Goal: Information Seeking & Learning: Find specific fact

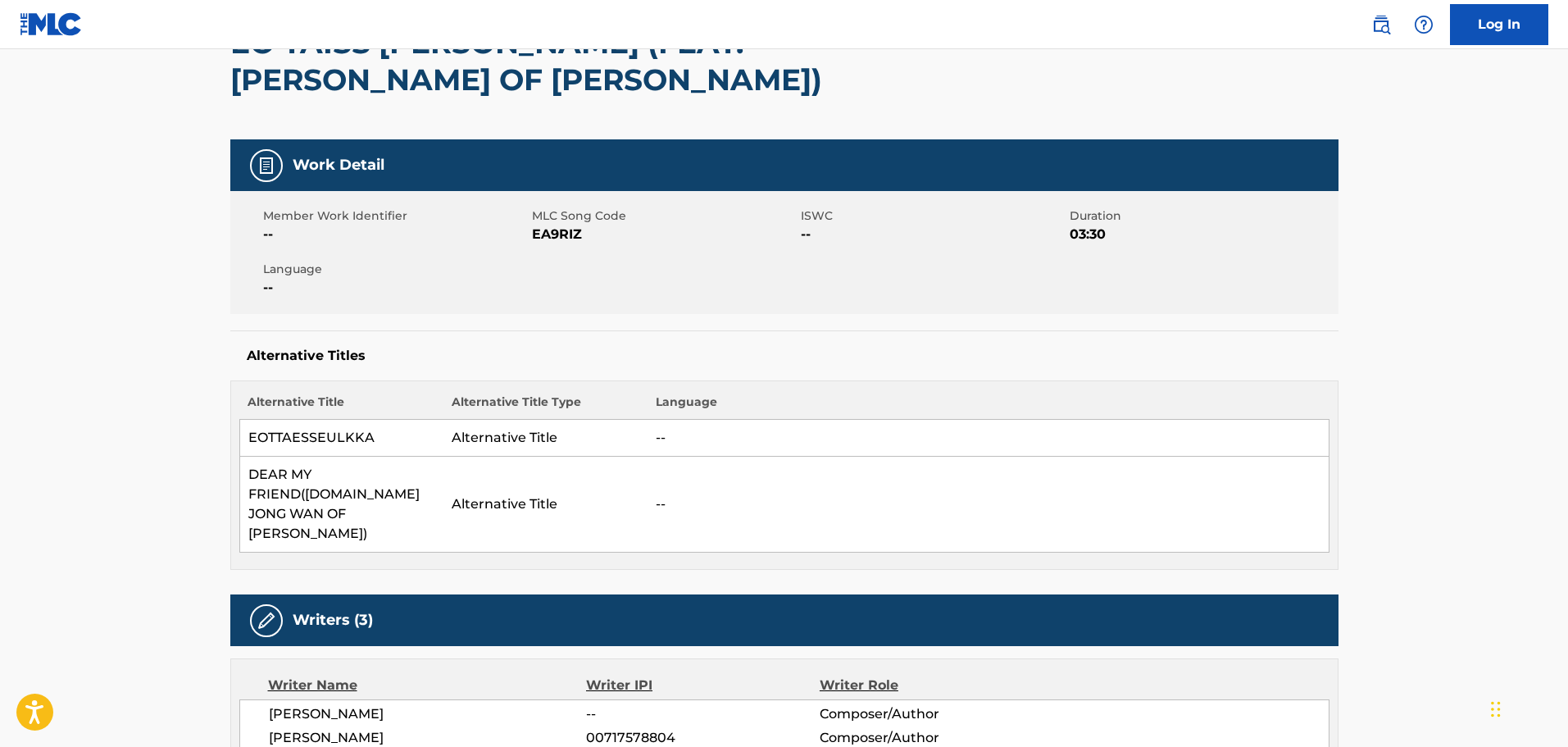
scroll to position [82, 0]
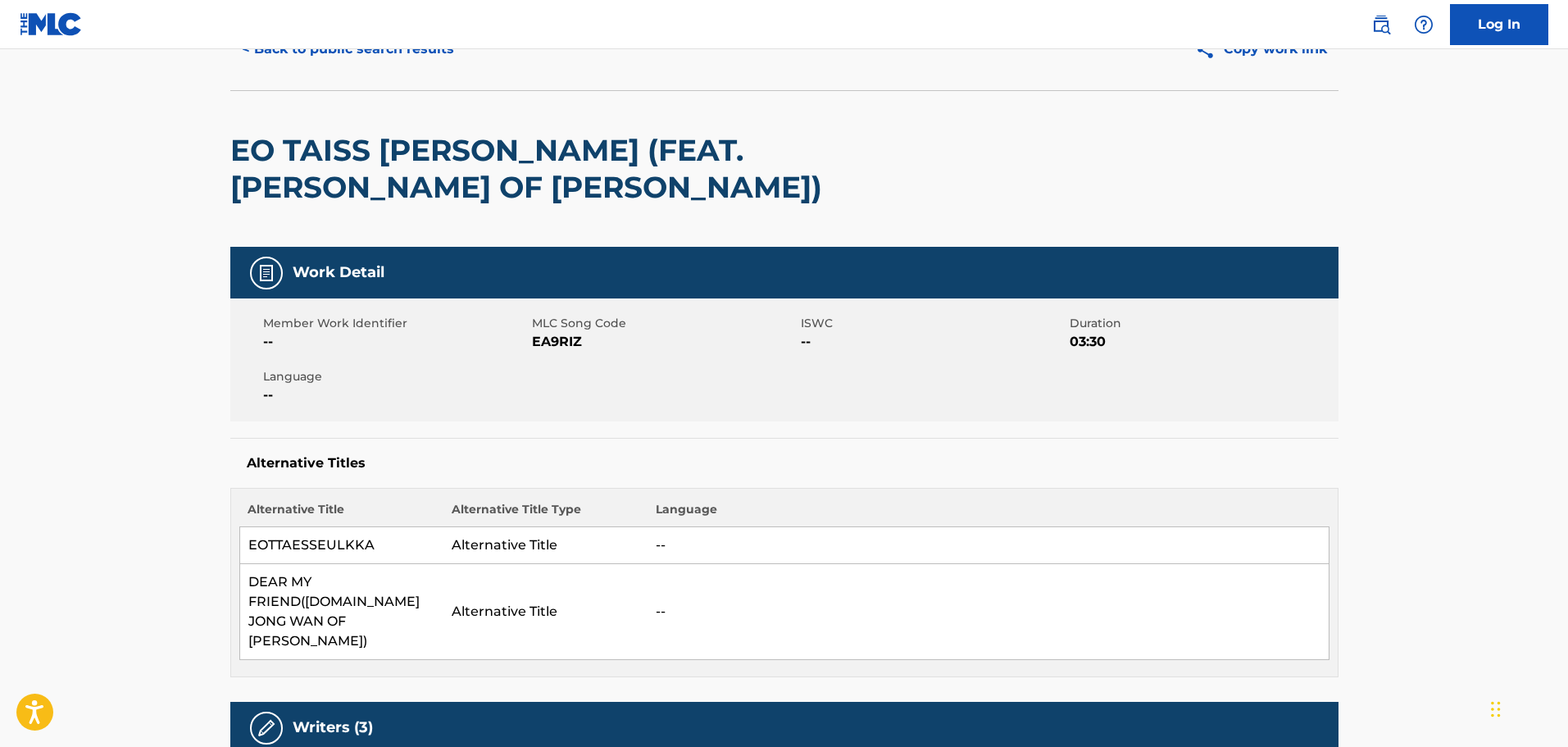
drag, startPoint x: 628, startPoint y: 317, endPoint x: 898, endPoint y: 330, distance: 270.3
click at [826, 321] on div "Member Work Identifier -- MLC Song Code EA9RIZ ISWC -- Duration 03:30 Language …" at bounding box center [784, 359] width 1108 height 123
click at [907, 331] on span "ISWC" at bounding box center [933, 323] width 265 height 17
drag, startPoint x: 560, startPoint y: 544, endPoint x: 801, endPoint y: 539, distance: 241.1
click at [797, 538] on tr "EOTTAESSEULKKA Alternative Title --" at bounding box center [784, 546] width 1090 height 37
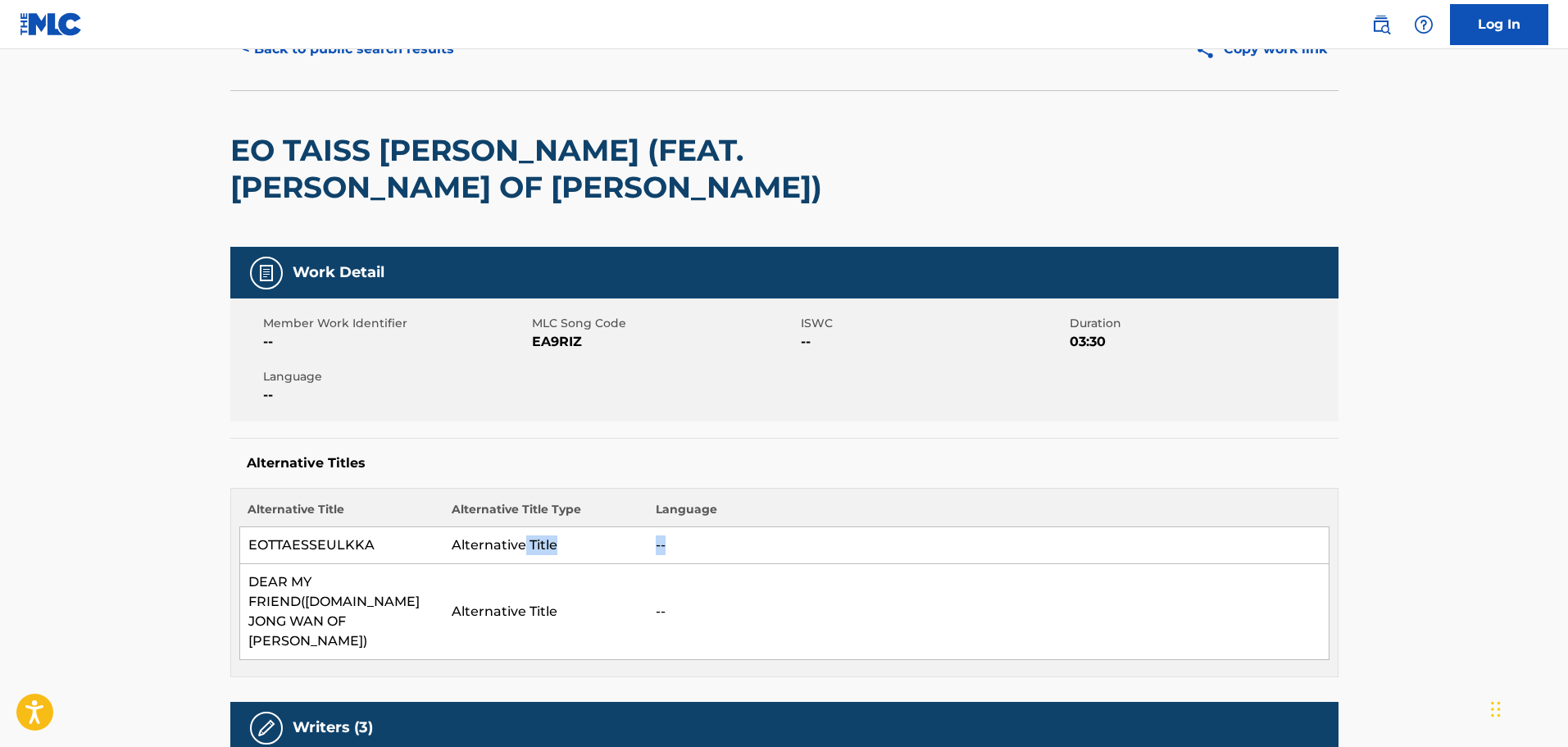
click at [801, 539] on td "--" at bounding box center [988, 546] width 681 height 37
drag, startPoint x: 602, startPoint y: 602, endPoint x: 640, endPoint y: 603, distance: 38.0
click at [640, 603] on td "Alternative Title" at bounding box center [545, 612] width 204 height 96
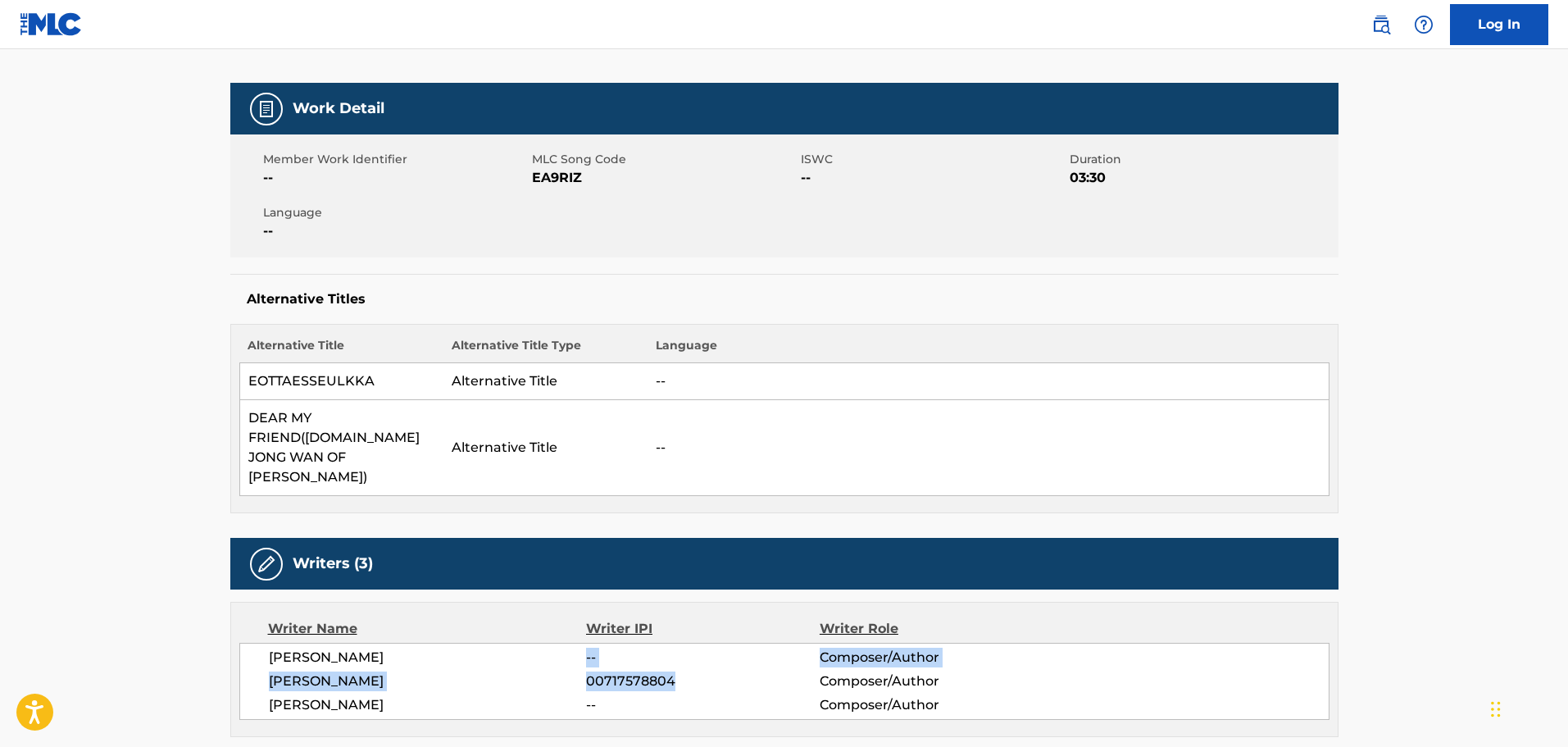
drag, startPoint x: 409, startPoint y: 624, endPoint x: 741, endPoint y: 648, distance: 332.9
click at [740, 648] on div "YI JEONG JANG -- Composer/Author YUN KI MIN 00717578804 Composer/Author JONG WA…" at bounding box center [784, 682] width 1091 height 77
click at [741, 672] on span "00717578804" at bounding box center [702, 682] width 233 height 20
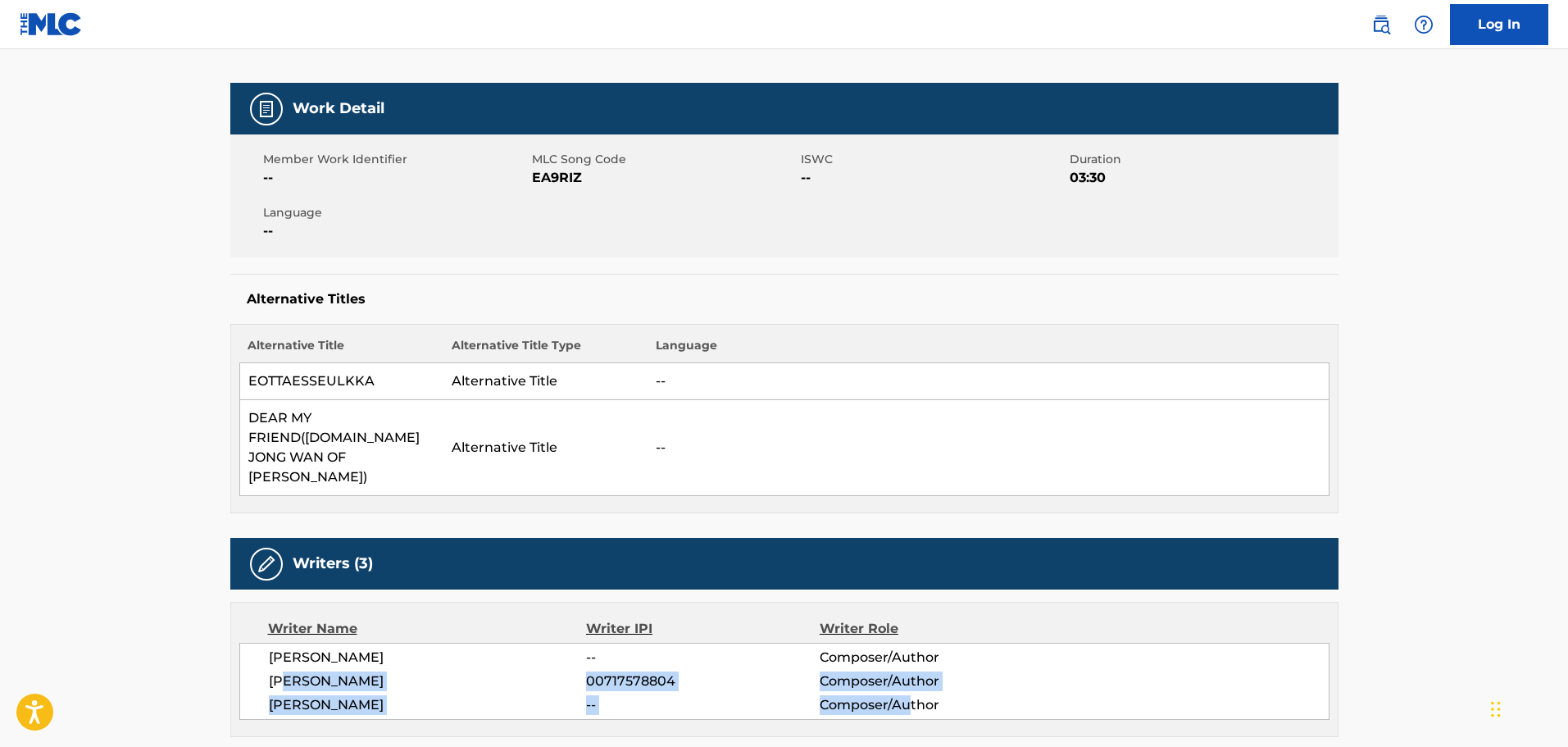
drag, startPoint x: 289, startPoint y: 638, endPoint x: 920, endPoint y: 659, distance: 631.3
click at [919, 659] on div "YI JEONG JANG -- Composer/Author YUN KI MIN 00717578804 Composer/Author JONG WA…" at bounding box center [784, 682] width 1091 height 77
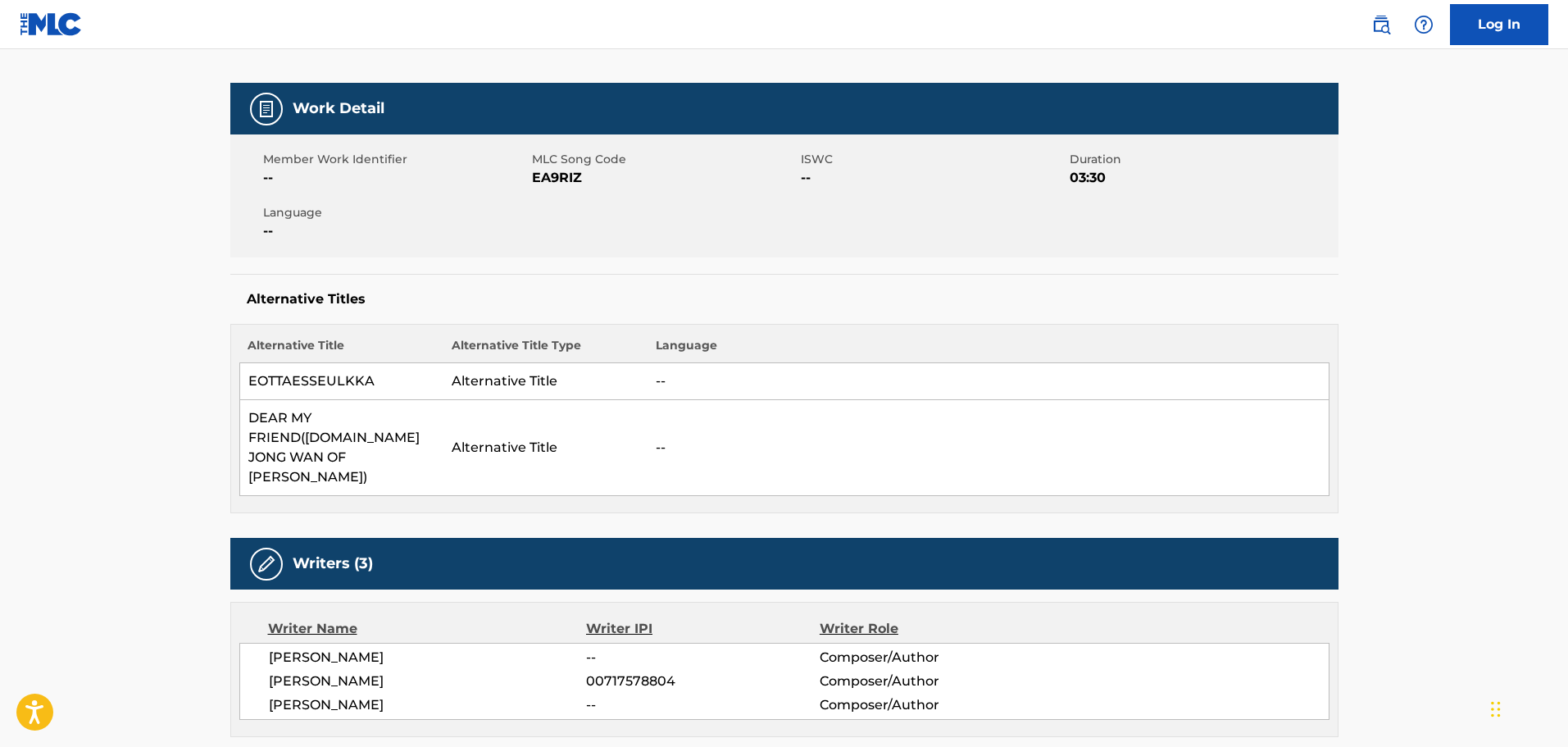
click at [925, 696] on span "Composer/Author" at bounding box center [926, 705] width 212 height 20
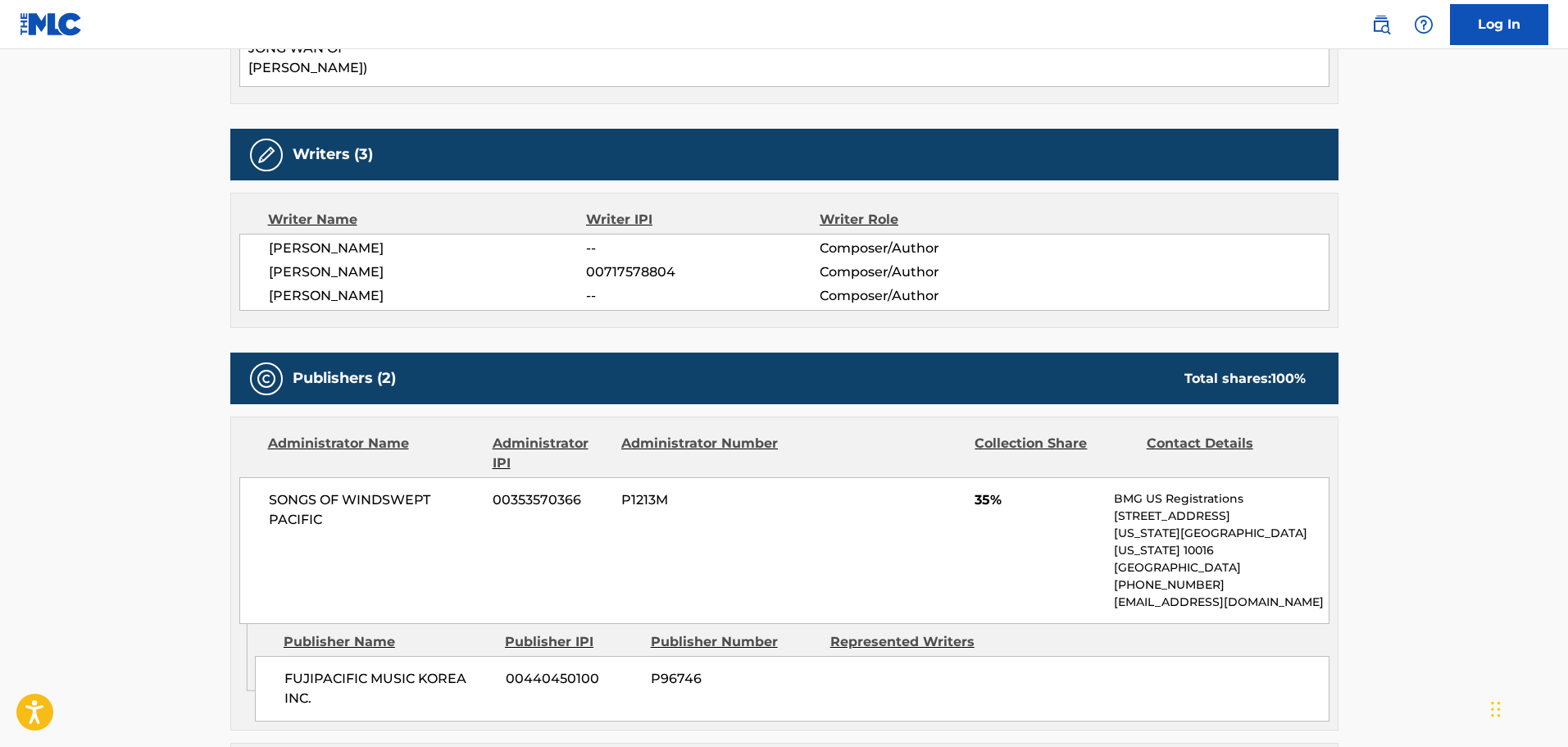
scroll to position [657, 0]
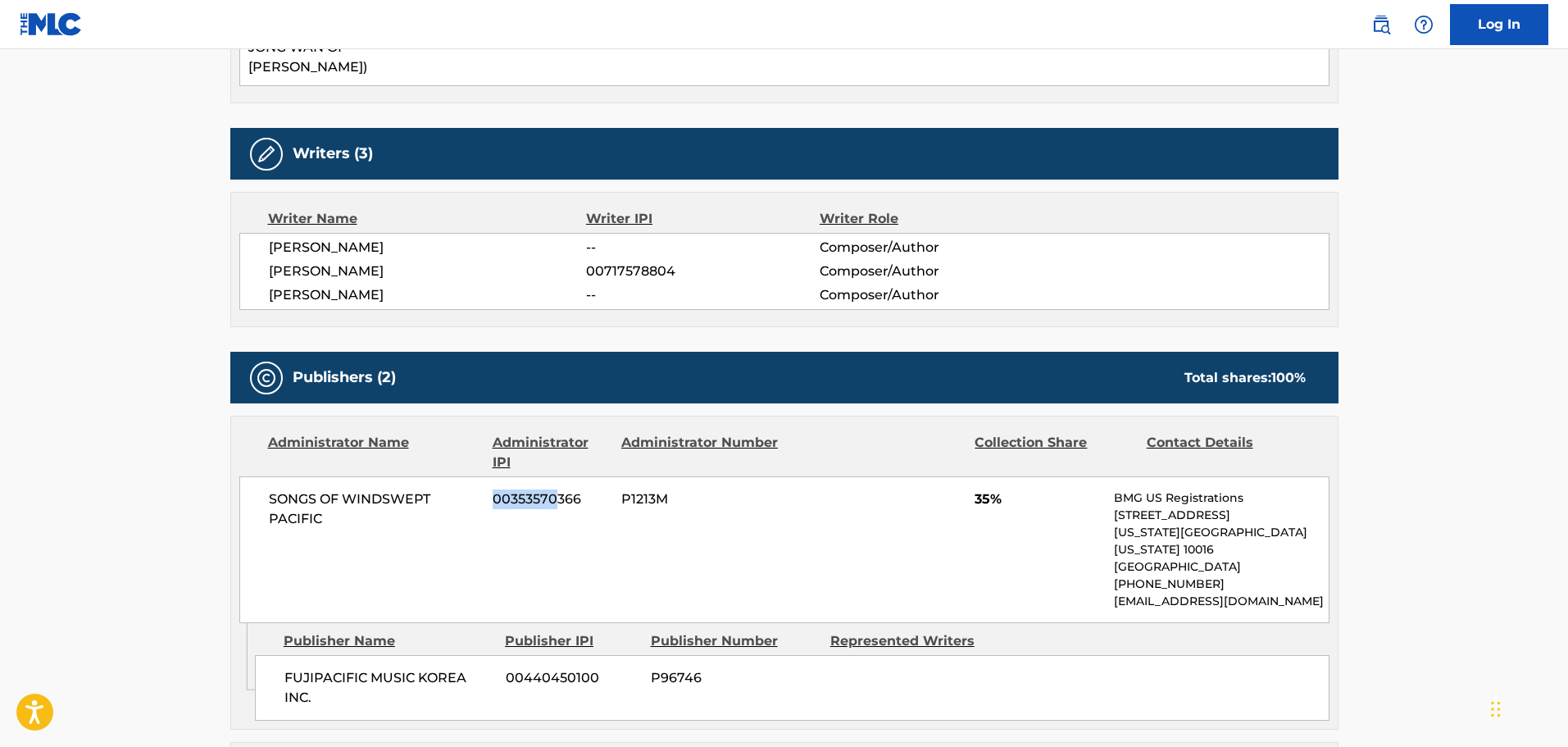
drag, startPoint x: 353, startPoint y: 479, endPoint x: 606, endPoint y: 509, distance: 254.8
click at [587, 508] on div "SONGS OF WINDSWEPT PACIFIC 00353570366 P1213M 35% BMG US Registrations [STREET_…" at bounding box center [784, 550] width 1091 height 147
click at [606, 509] on div "SONGS OF WINDSWEPT PACIFIC 00353570366 P1213M 35% BMG US Registrations [STREET_…" at bounding box center [784, 550] width 1091 height 147
drag, startPoint x: 556, startPoint y: 437, endPoint x: 836, endPoint y: 453, distance: 280.5
click at [820, 477] on div "SONGS OF WINDSWEPT PACIFIC 00353570366 P1213M 35% BMG US Registrations [STREET_…" at bounding box center [784, 550] width 1091 height 147
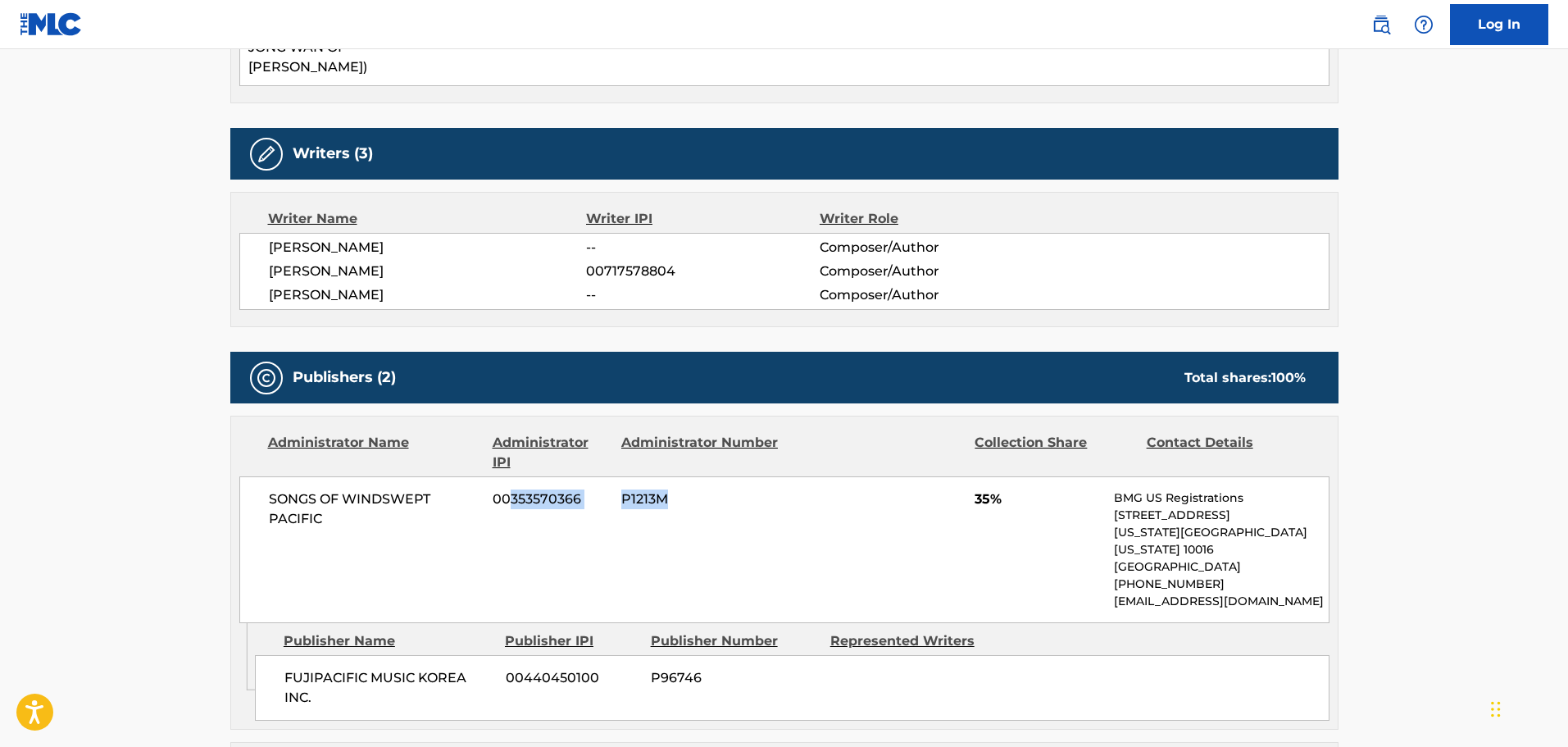
click at [840, 477] on div "SONGS OF WINDSWEPT PACIFIC 00353570366 P1213M 35% BMG US Registrations [STREET_…" at bounding box center [784, 550] width 1091 height 147
drag, startPoint x: 985, startPoint y: 457, endPoint x: 1113, endPoint y: 457, distance: 128.0
click at [1106, 477] on div "SONGS OF WINDSWEPT PACIFIC 00353570366 P1213M 35% BMG US Registrations [STREET_…" at bounding box center [784, 550] width 1091 height 147
click at [1113, 477] on div "SONGS OF WINDSWEPT PACIFIC 00353570366 P1213M 35% BMG US Registrations [STREET_…" at bounding box center [784, 550] width 1091 height 147
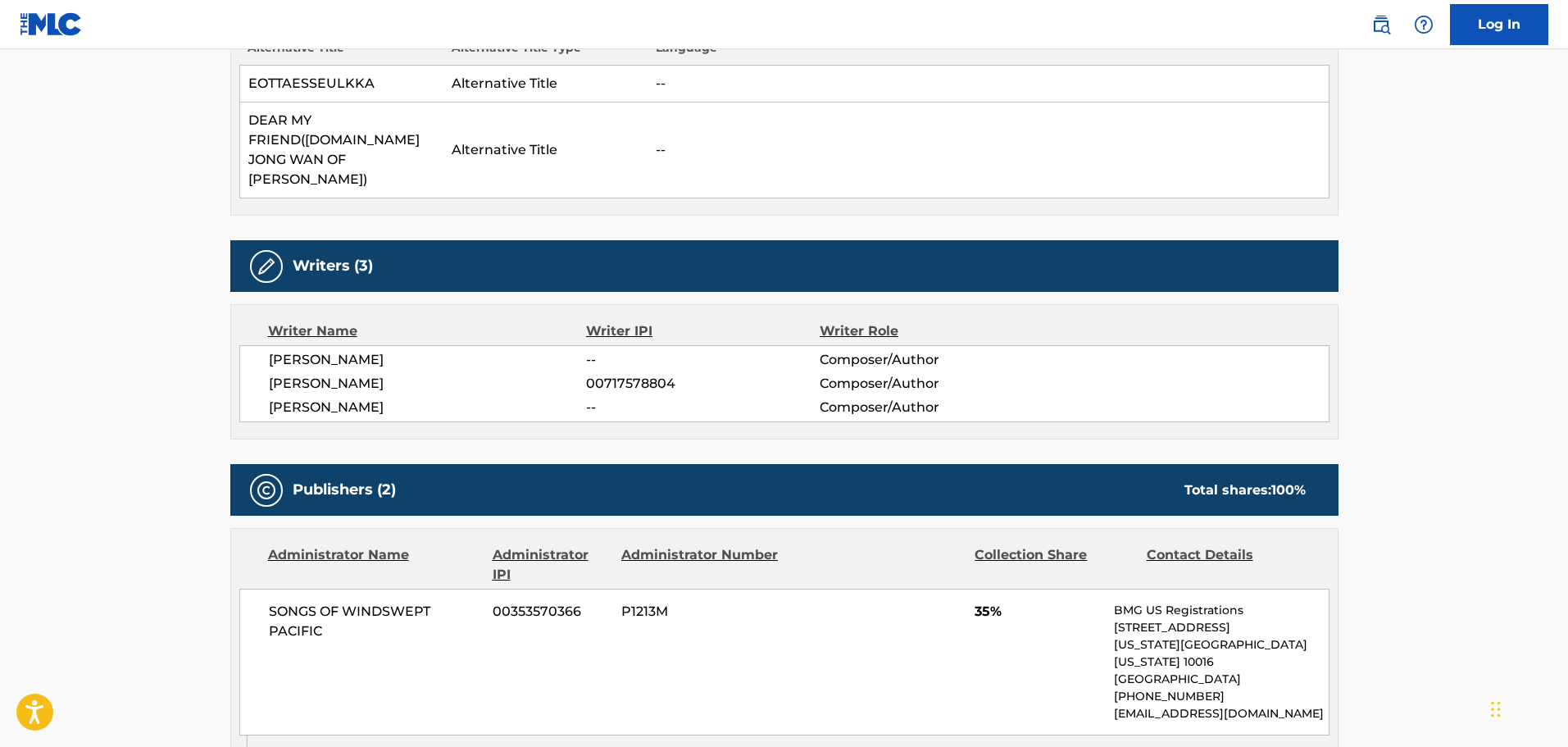
scroll to position [492, 0]
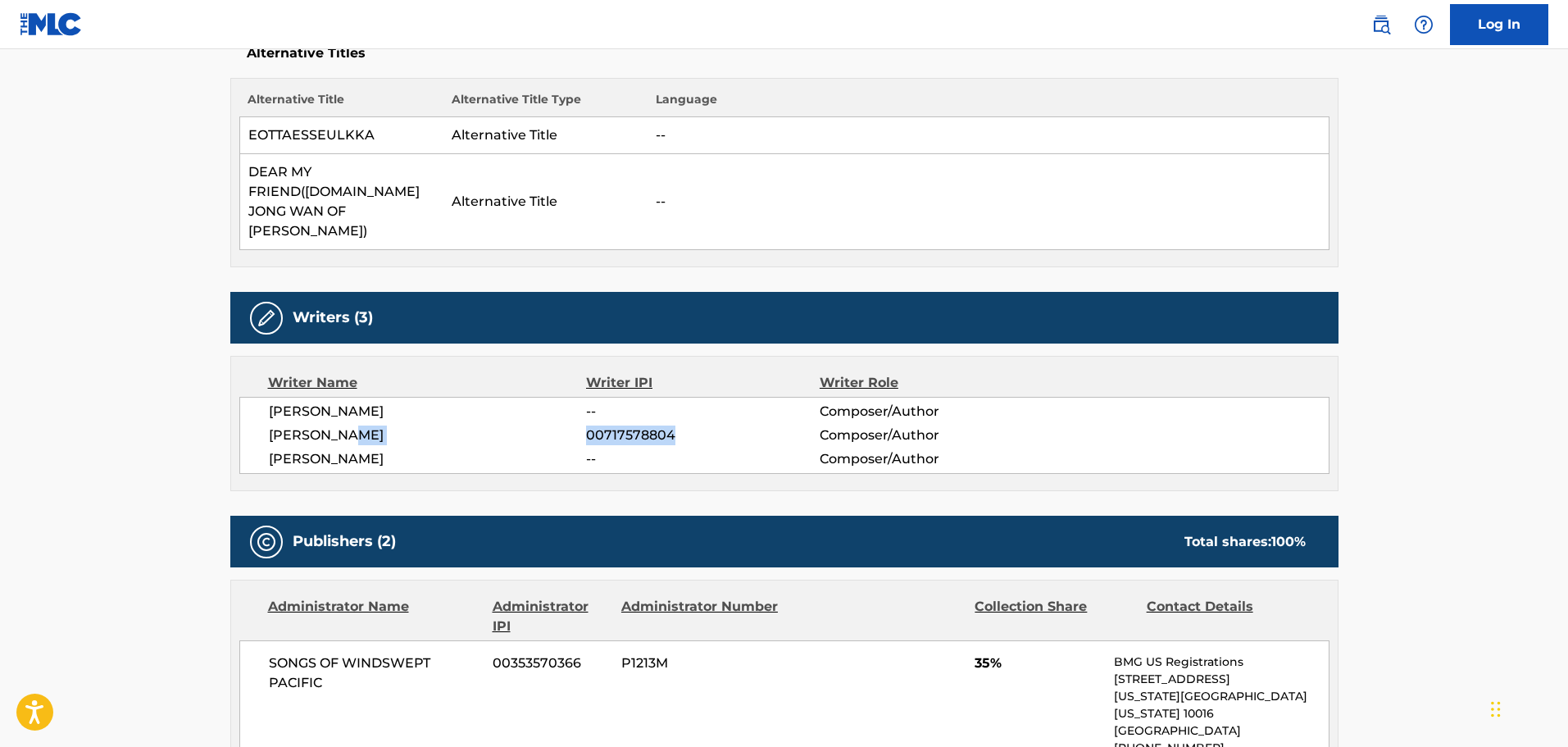
drag, startPoint x: 376, startPoint y: 401, endPoint x: 829, endPoint y: 404, distance: 453.0
click at [761, 426] on div "YUN KI MIN 00717578804 Composer/Author" at bounding box center [799, 436] width 1060 height 20
click at [829, 426] on span "Composer/Author" at bounding box center [926, 436] width 212 height 20
drag, startPoint x: 933, startPoint y: 412, endPoint x: 1110, endPoint y: 422, distance: 177.3
click at [1004, 450] on span "Composer/Author" at bounding box center [926, 459] width 212 height 20
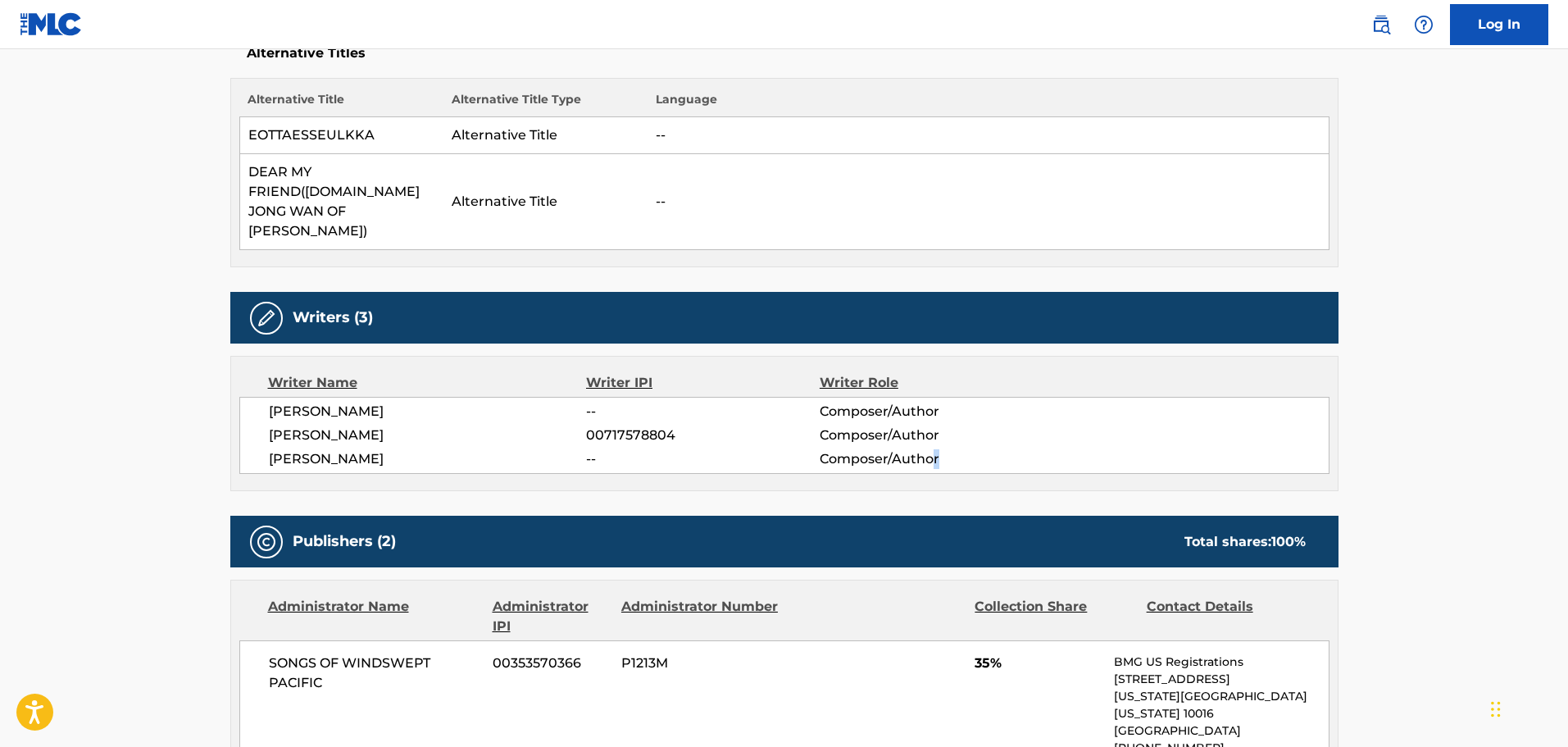
click at [1153, 450] on div "JONG WAN KIM -- Composer/Author" at bounding box center [799, 459] width 1060 height 20
drag, startPoint x: 1135, startPoint y: 616, endPoint x: 1315, endPoint y: 664, distance: 186.3
click at [1315, 664] on div "BMG US Registrations 1 Park Ave, New York, New York 10016 United States +1-212-…" at bounding box center [1221, 714] width 214 height 121
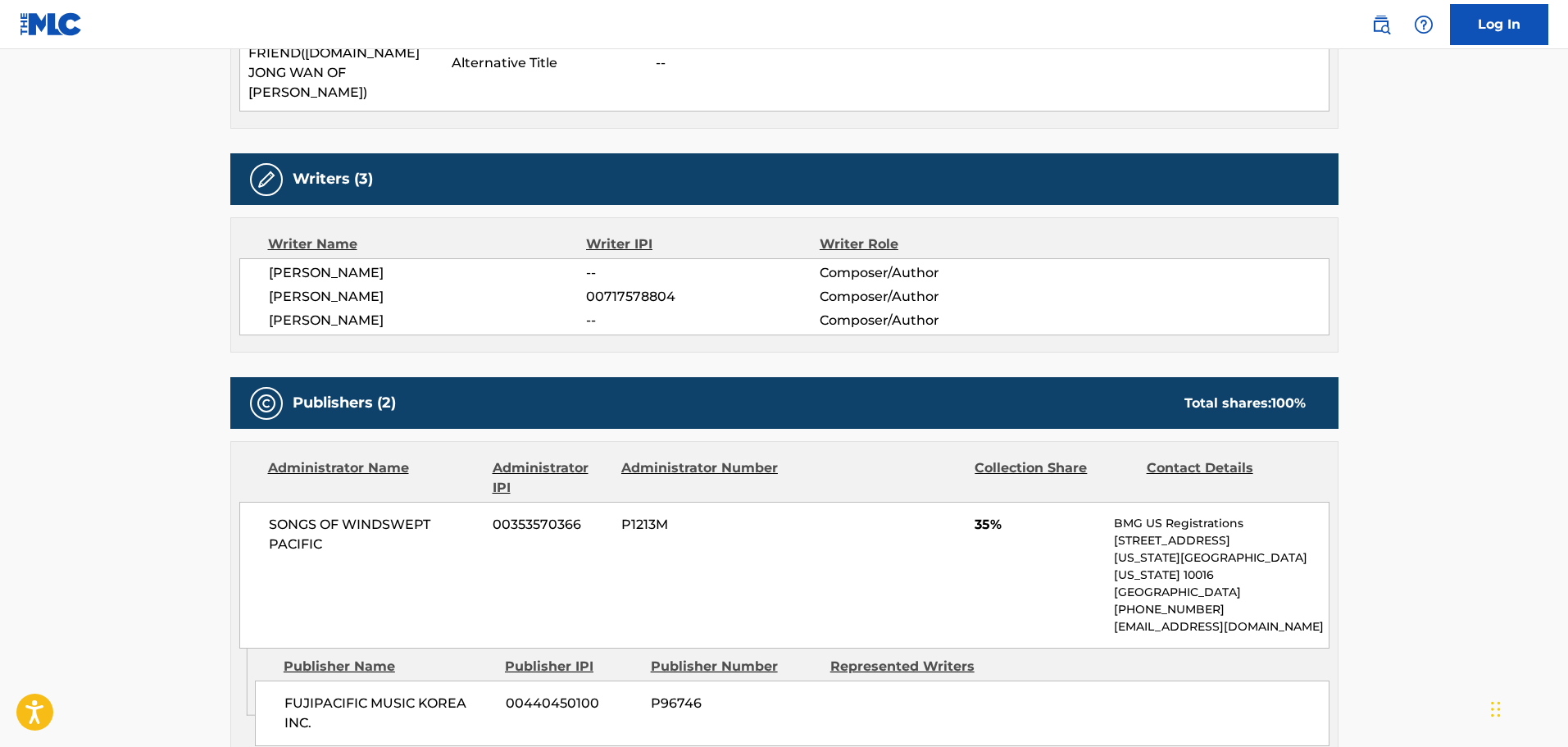
scroll to position [657, 0]
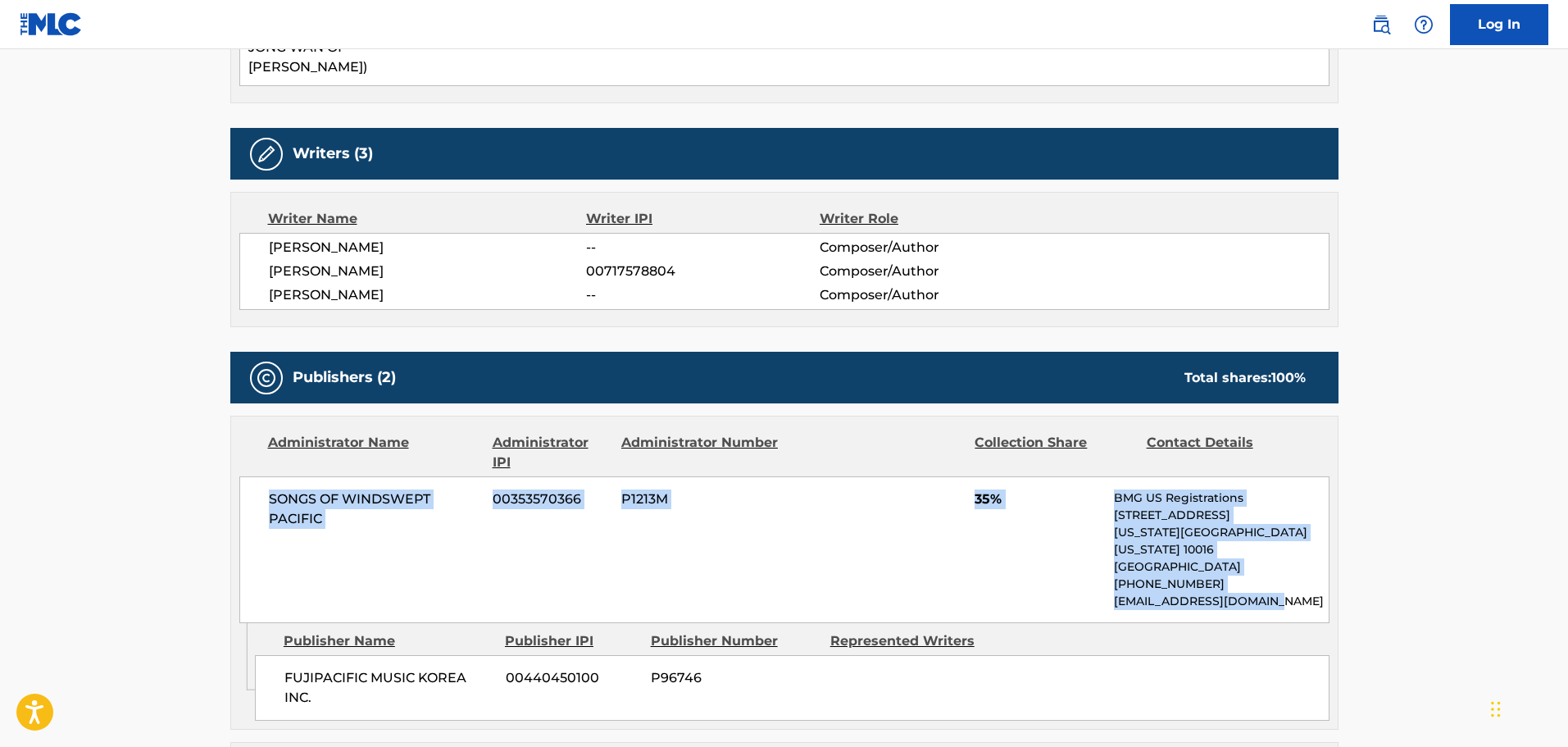
drag, startPoint x: 1279, startPoint y: 552, endPoint x: 455, endPoint y: 534, distance: 824.2
click at [283, 477] on div "SONGS OF WINDSWEPT PACIFIC 00353570366 P1213M 35% BMG US Registrations [STREET_…" at bounding box center [784, 550] width 1091 height 147
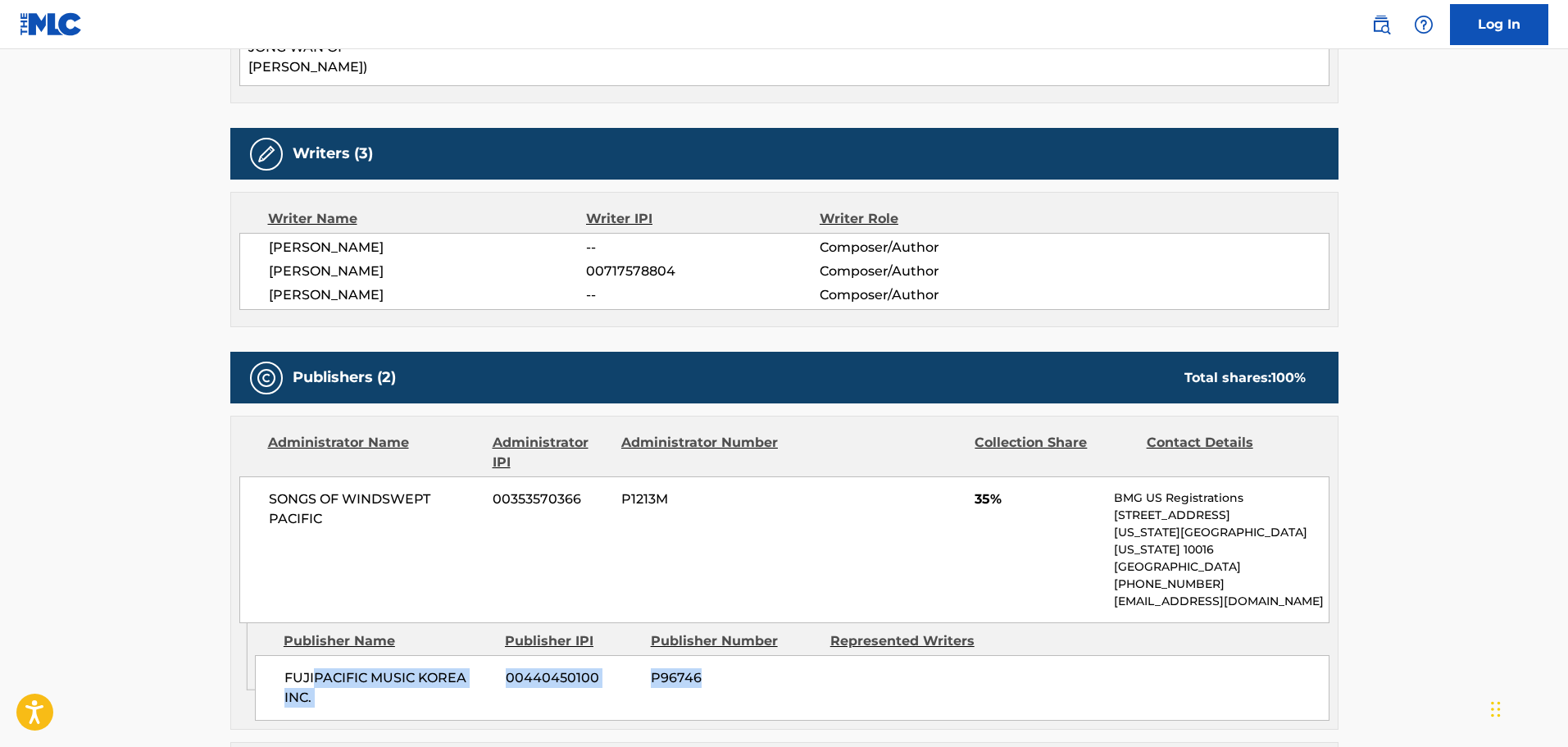
drag, startPoint x: 314, startPoint y: 617, endPoint x: 885, endPoint y: 650, distance: 572.0
click at [872, 656] on div "FUJIPACIFIC MUSIC KOREA INC. 00440450100 P96746" at bounding box center [792, 688] width 1075 height 65
click at [885, 656] on div "FUJIPACIFIC MUSIC KOREA INC. 00440450100 P96746" at bounding box center [792, 688] width 1075 height 65
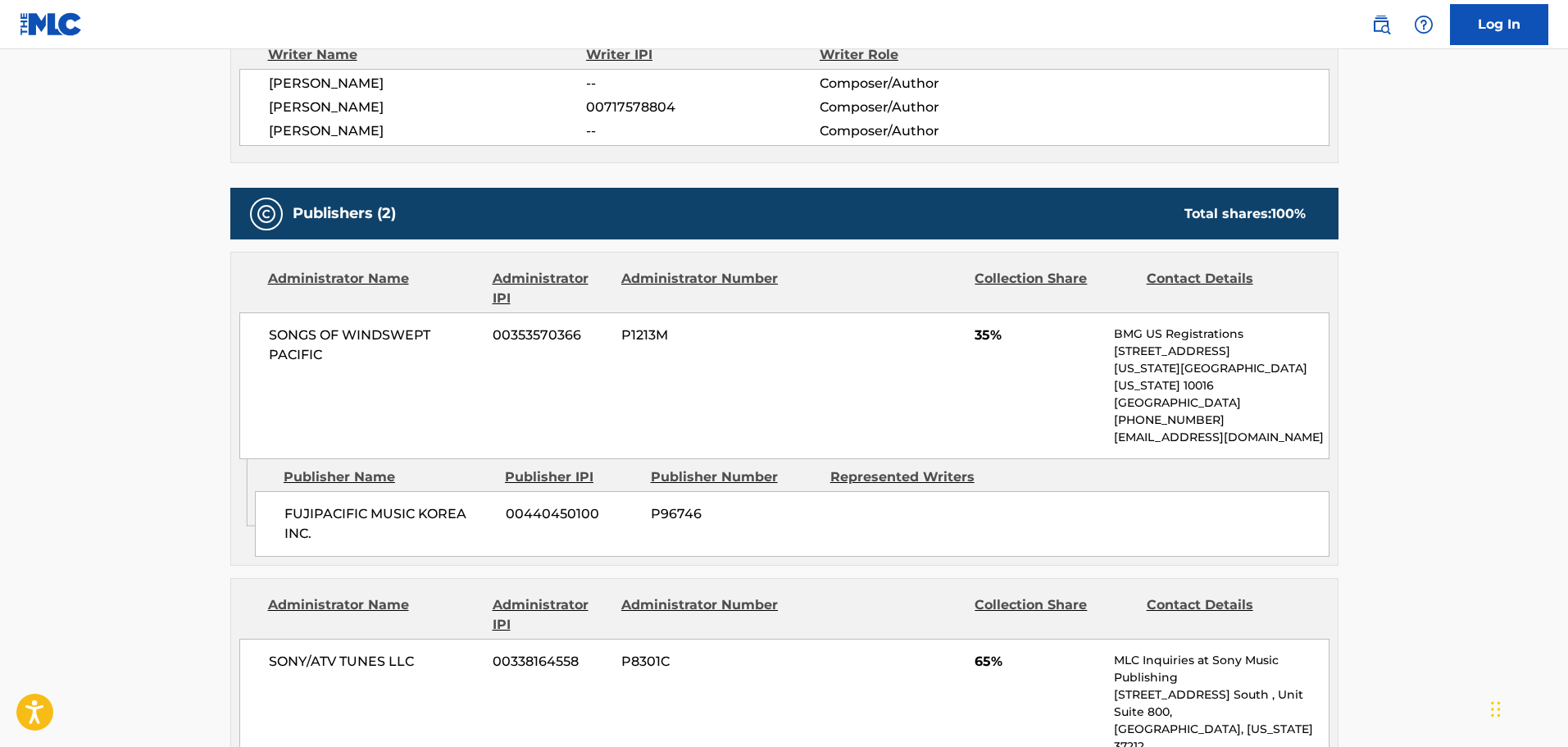
scroll to position [1066, 0]
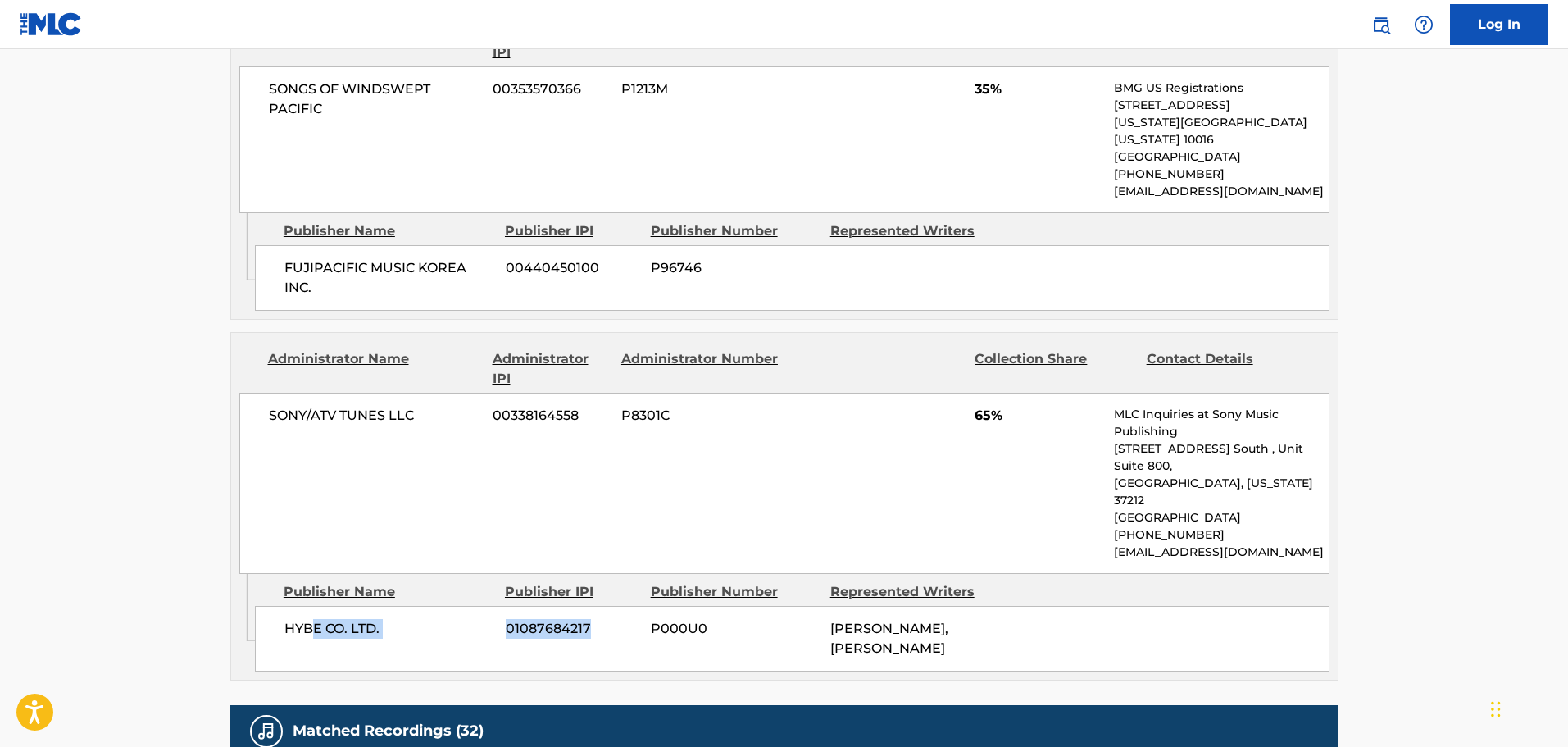
drag, startPoint x: 312, startPoint y: 536, endPoint x: 705, endPoint y: 543, distance: 393.1
click at [679, 606] on div "HYBE CO. LTD. 01087684217 P000U0 YUN KI MIN, YI JEONG JANG" at bounding box center [792, 638] width 1075 height 65
click at [712, 619] on span "P000U0" at bounding box center [734, 629] width 167 height 20
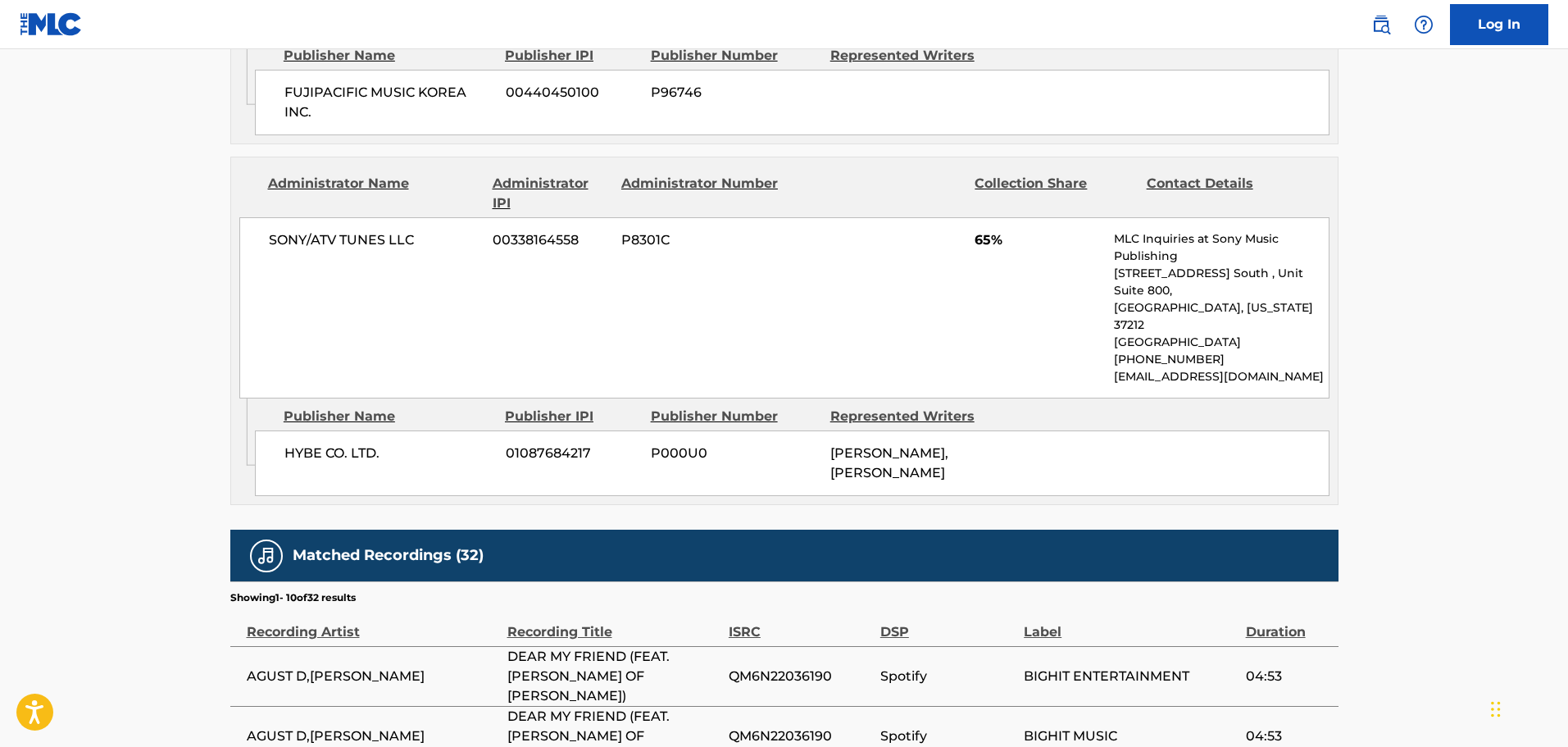
scroll to position [1395, 0]
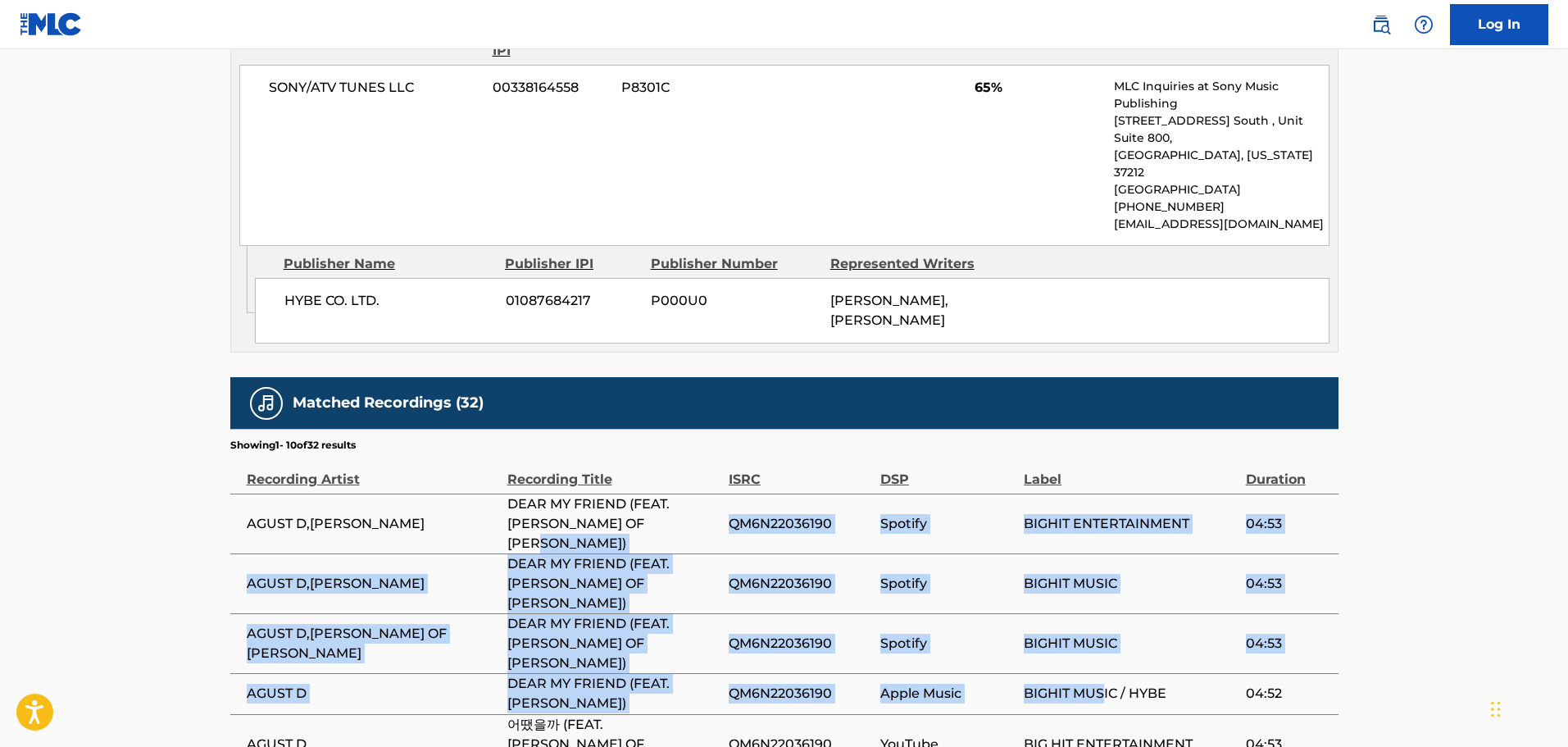
drag, startPoint x: 740, startPoint y: 432, endPoint x: 1104, endPoint y: 530, distance: 377.0
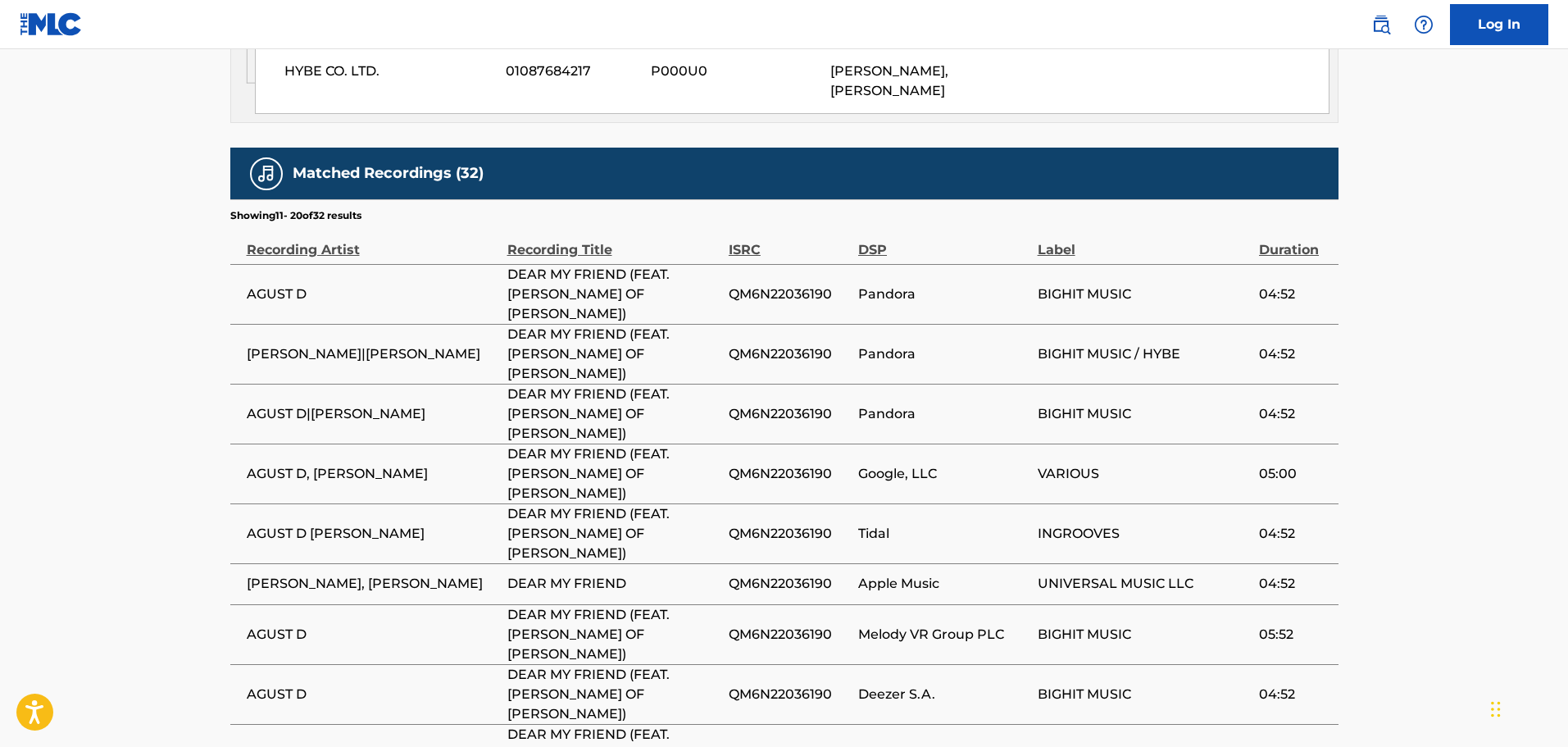
drag, startPoint x: 411, startPoint y: 636, endPoint x: 308, endPoint y: 629, distance: 103.2
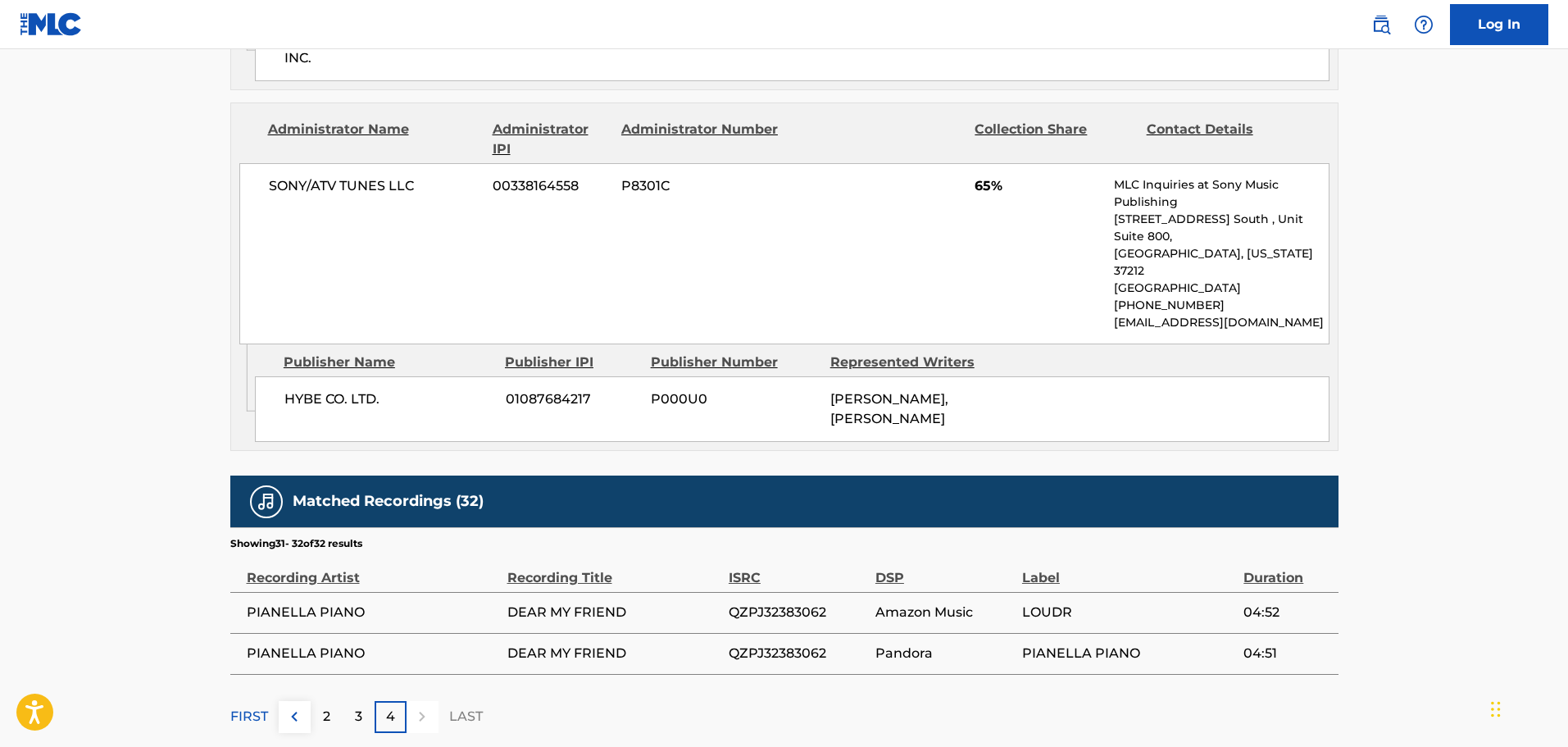
drag, startPoint x: 695, startPoint y: 480, endPoint x: 524, endPoint y: 458, distance: 172.4
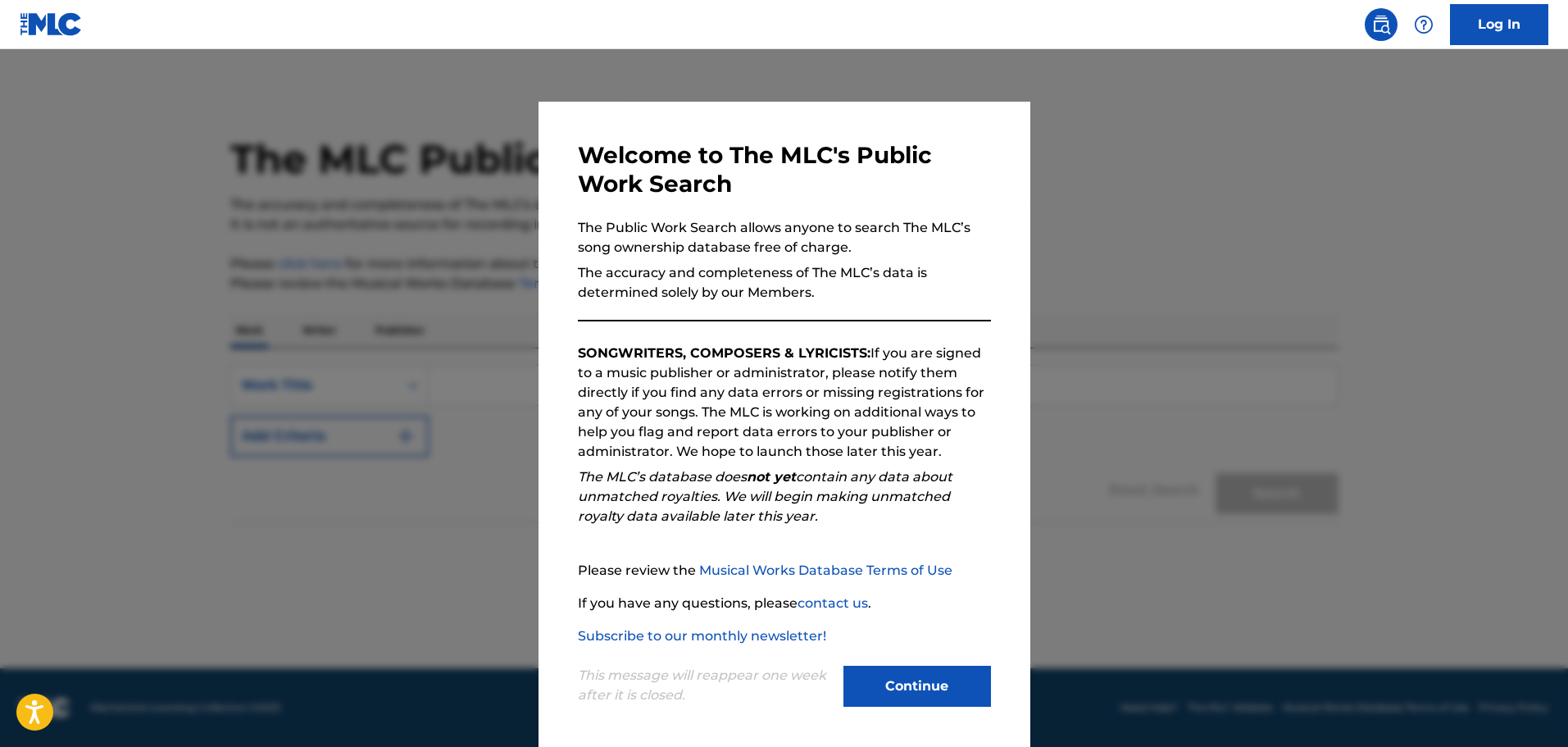
click at [918, 702] on button "Continue" at bounding box center [918, 686] width 148 height 41
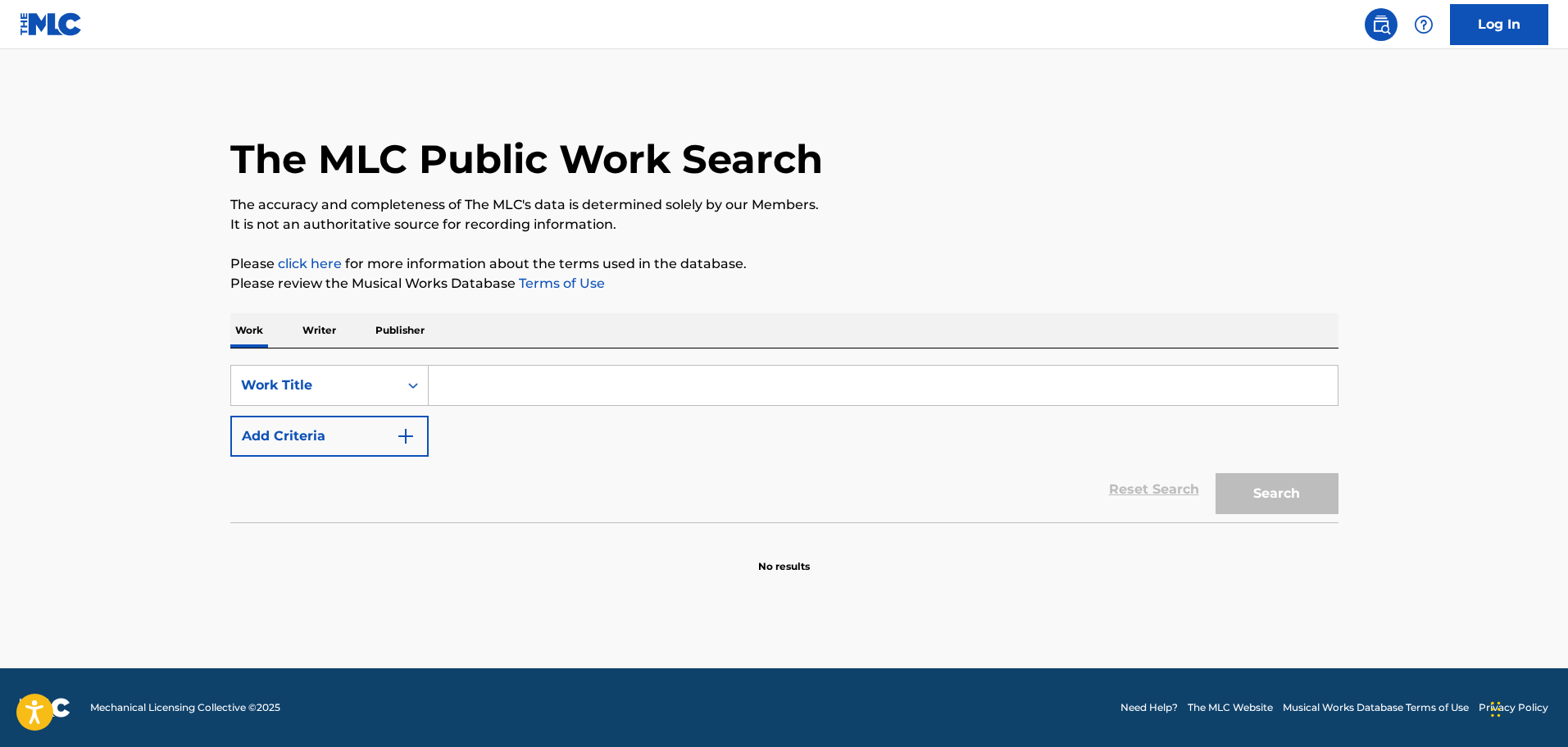
drag, startPoint x: 1057, startPoint y: 548, endPoint x: 1125, endPoint y: 553, distance: 68.2
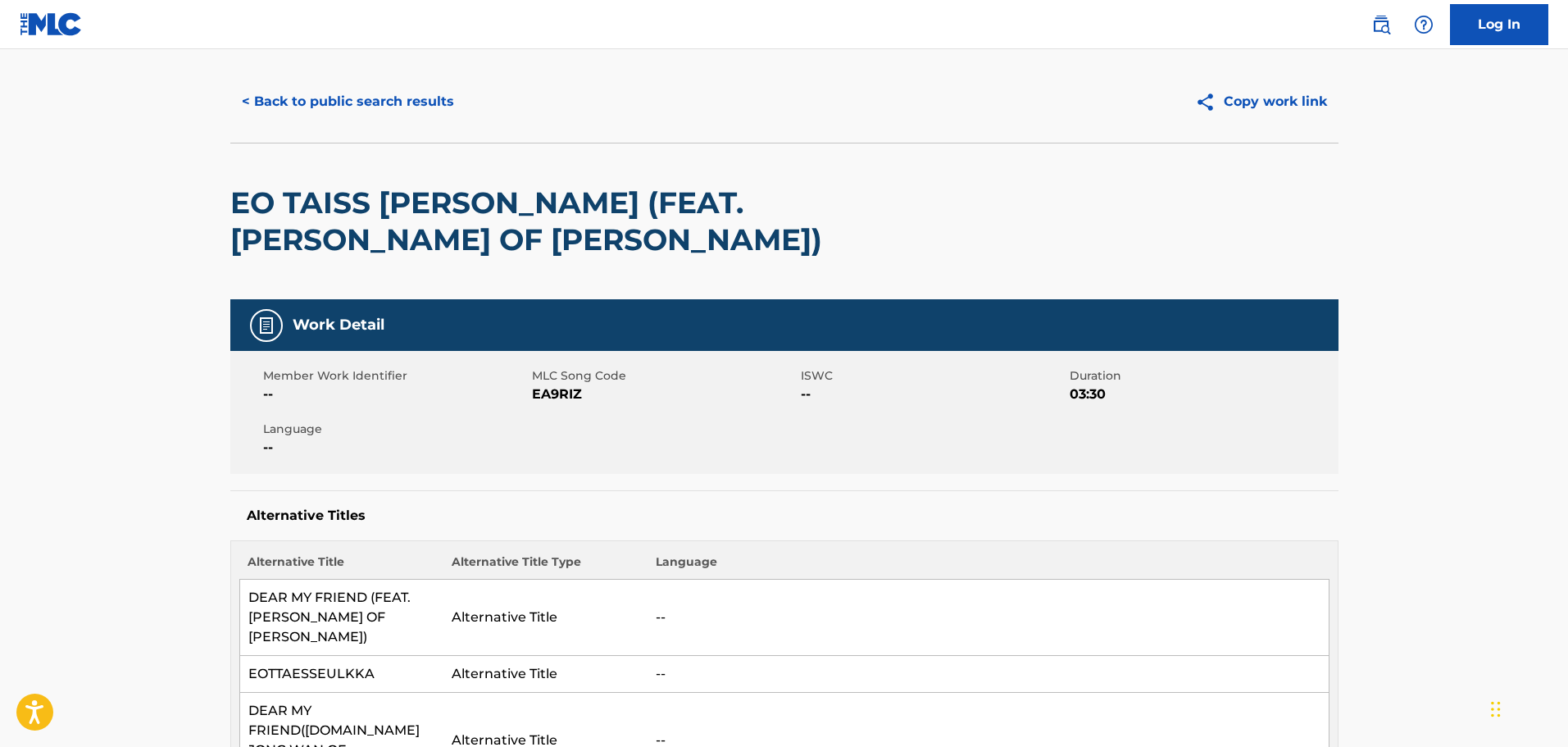
scroll to position [82, 0]
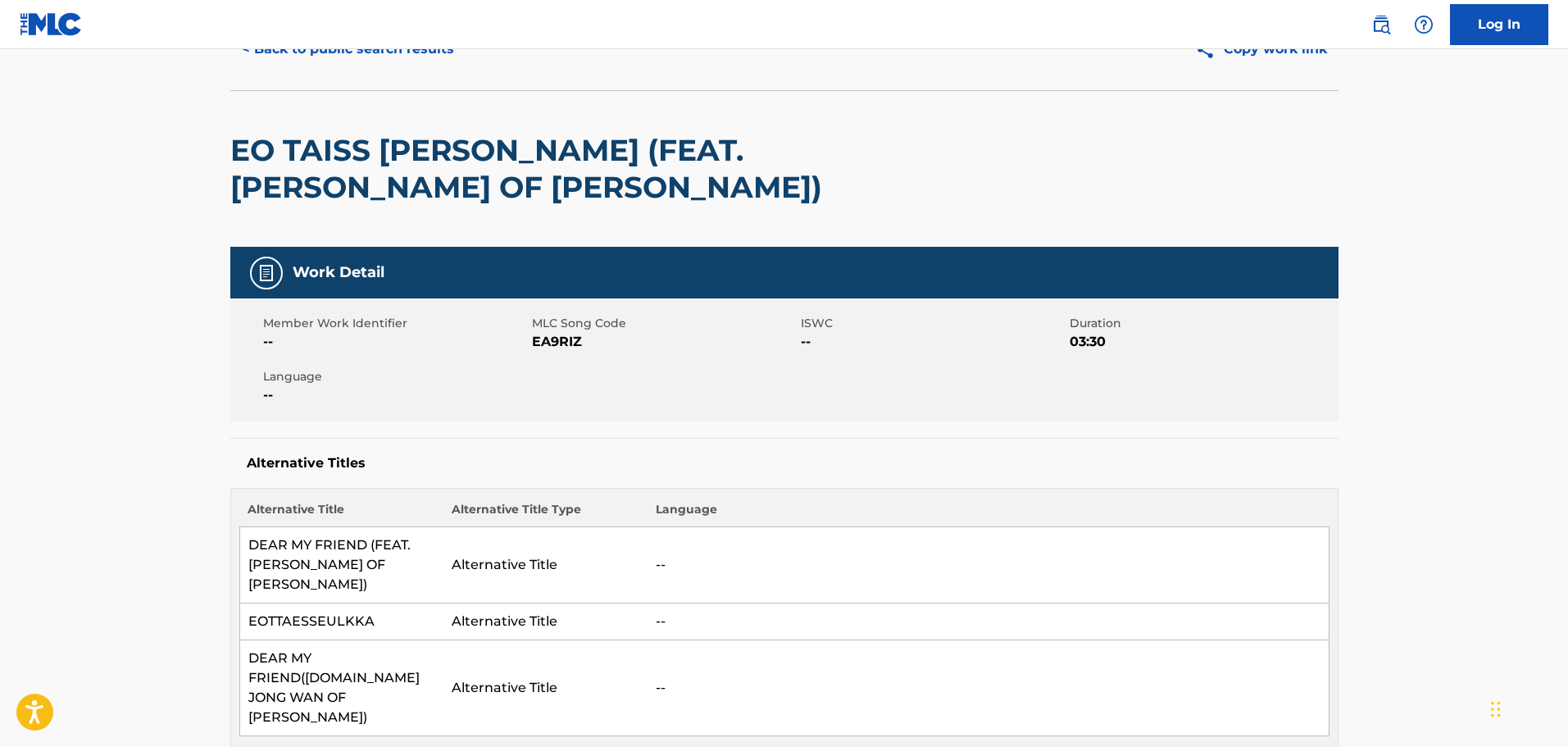
drag, startPoint x: 478, startPoint y: 303, endPoint x: 409, endPoint y: 291, distance: 70.0
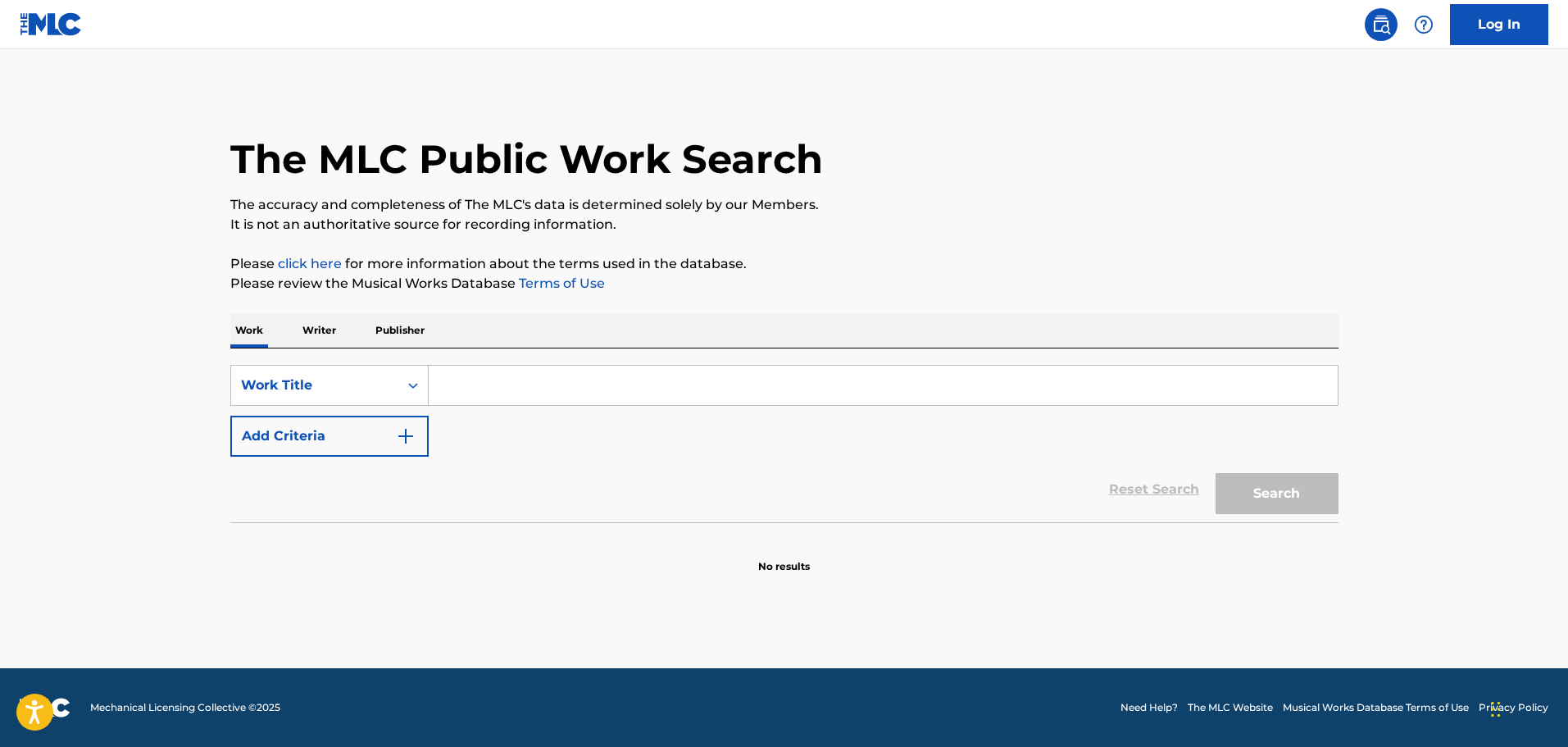
click at [528, 384] on input "Search Form" at bounding box center [883, 385] width 909 height 39
paste input "EO TAISS [PERSON_NAME]"
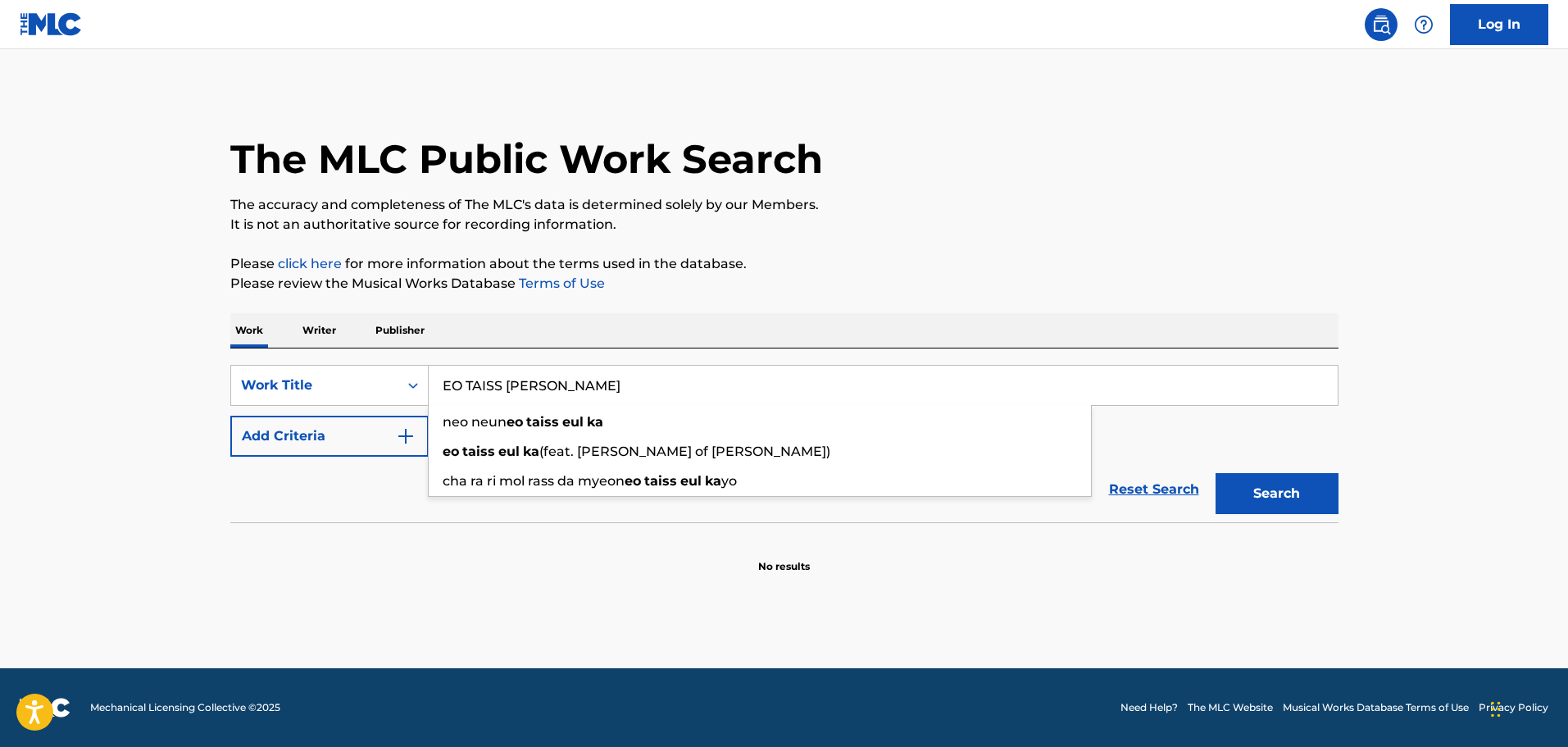
type input "EO TAISS [PERSON_NAME]"
click at [1216, 473] on button "Search" at bounding box center [1277, 493] width 123 height 41
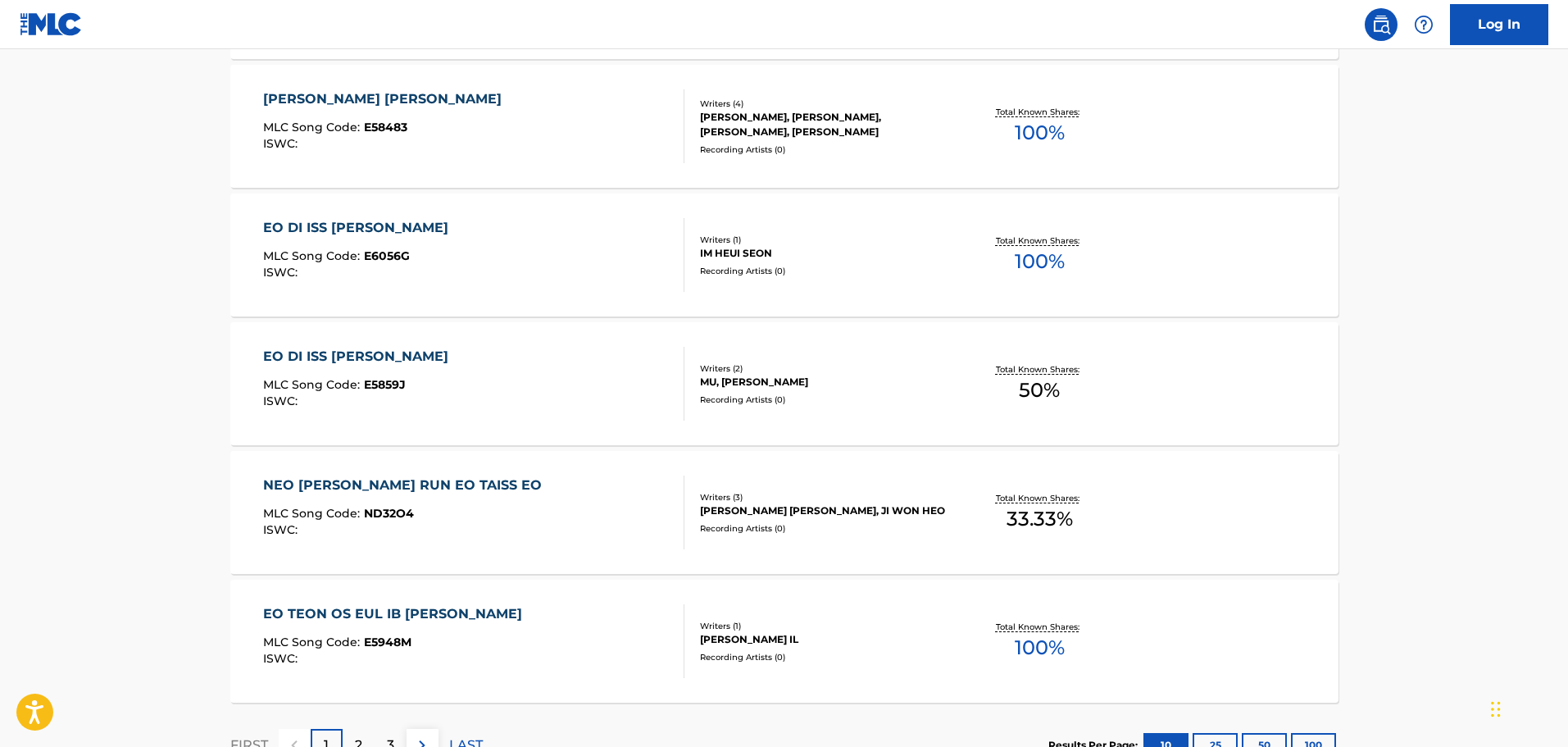
scroll to position [1231, 0]
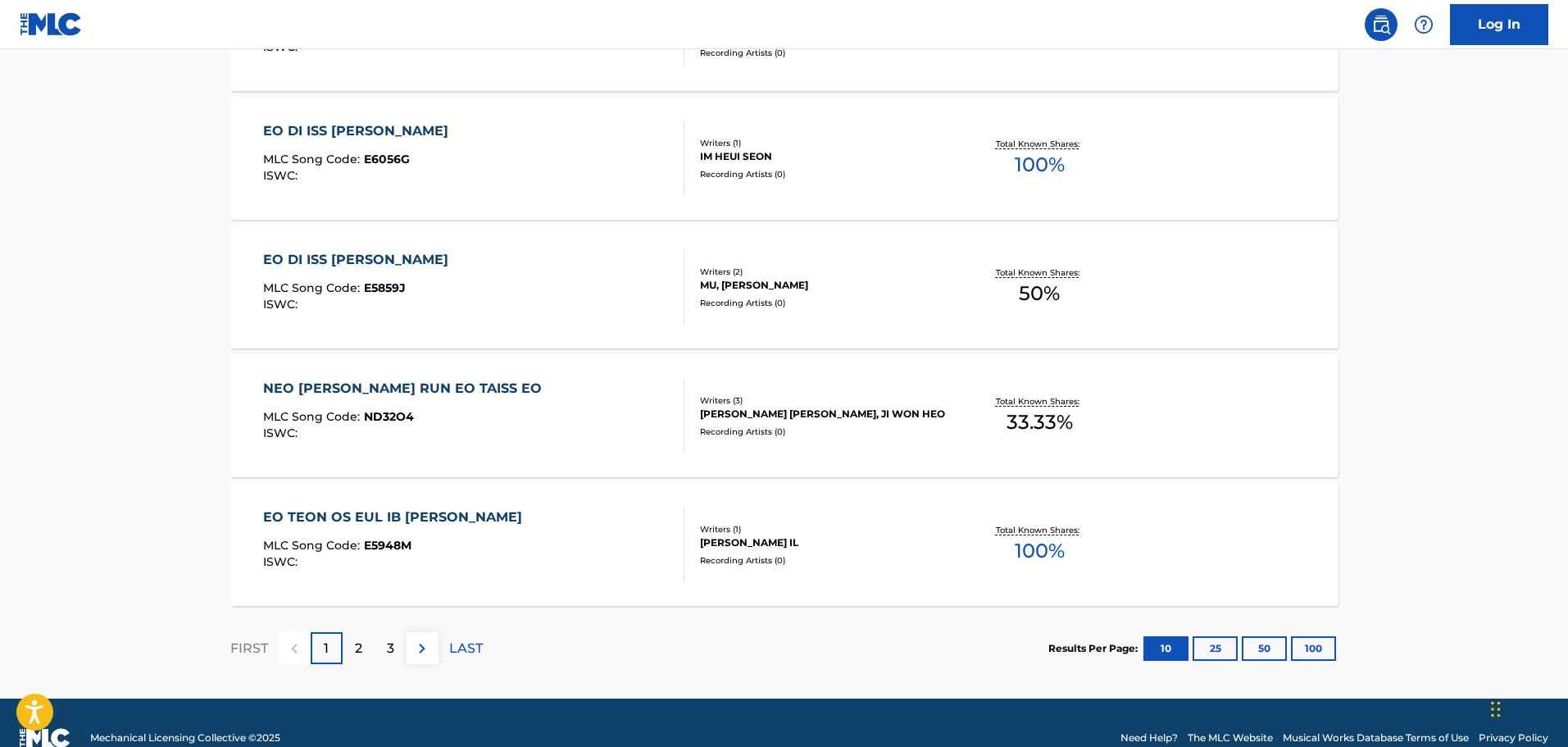
click at [366, 645] on div "2" at bounding box center [358, 648] width 32 height 32
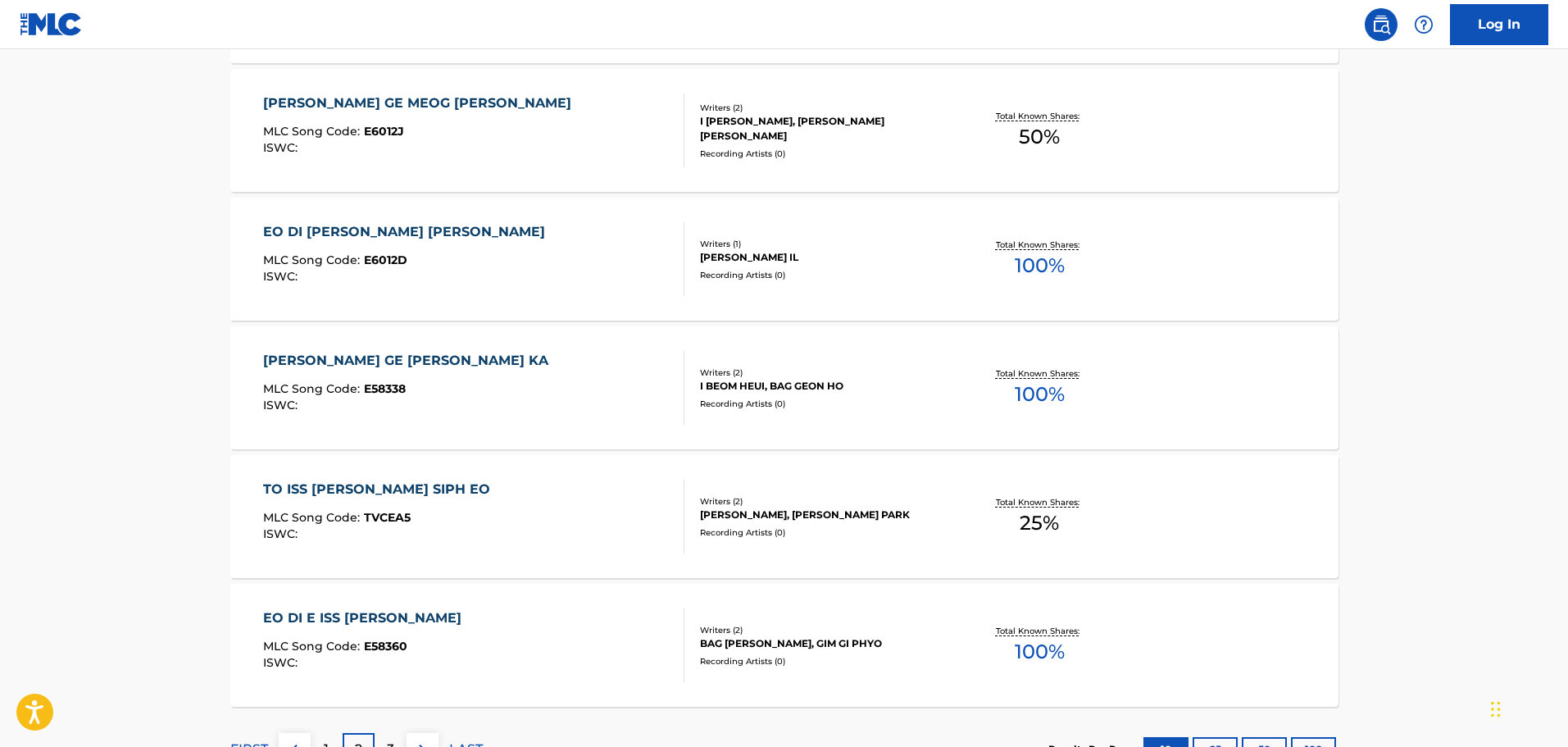
scroll to position [1261, 0]
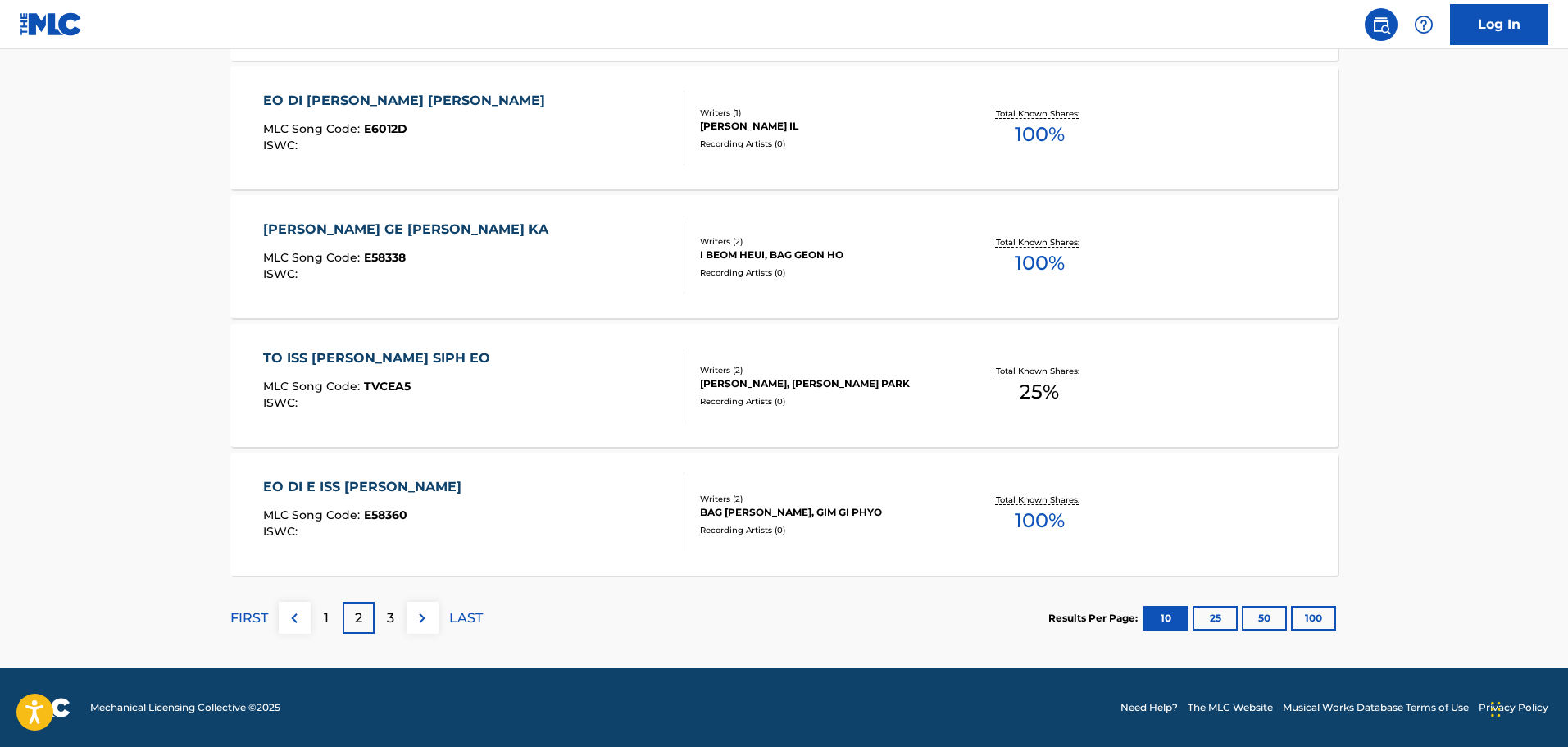
click at [400, 620] on div "3" at bounding box center [390, 617] width 32 height 32
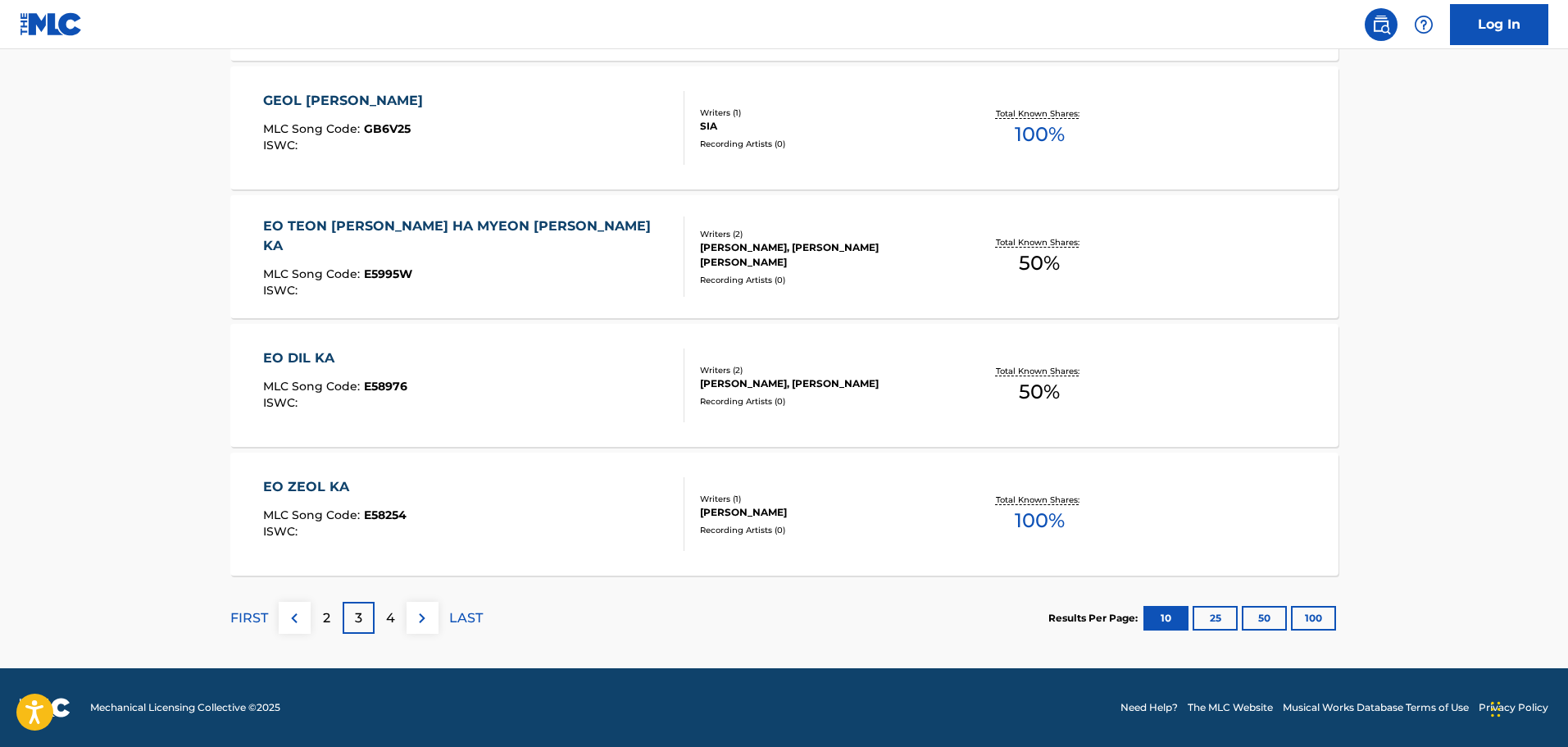
click at [754, 598] on section "FIRST 2 3 4 LAST Results Per Page: 10 25 50 100" at bounding box center [784, 617] width 1108 height 84
click at [393, 615] on p "4" at bounding box center [390, 618] width 9 height 20
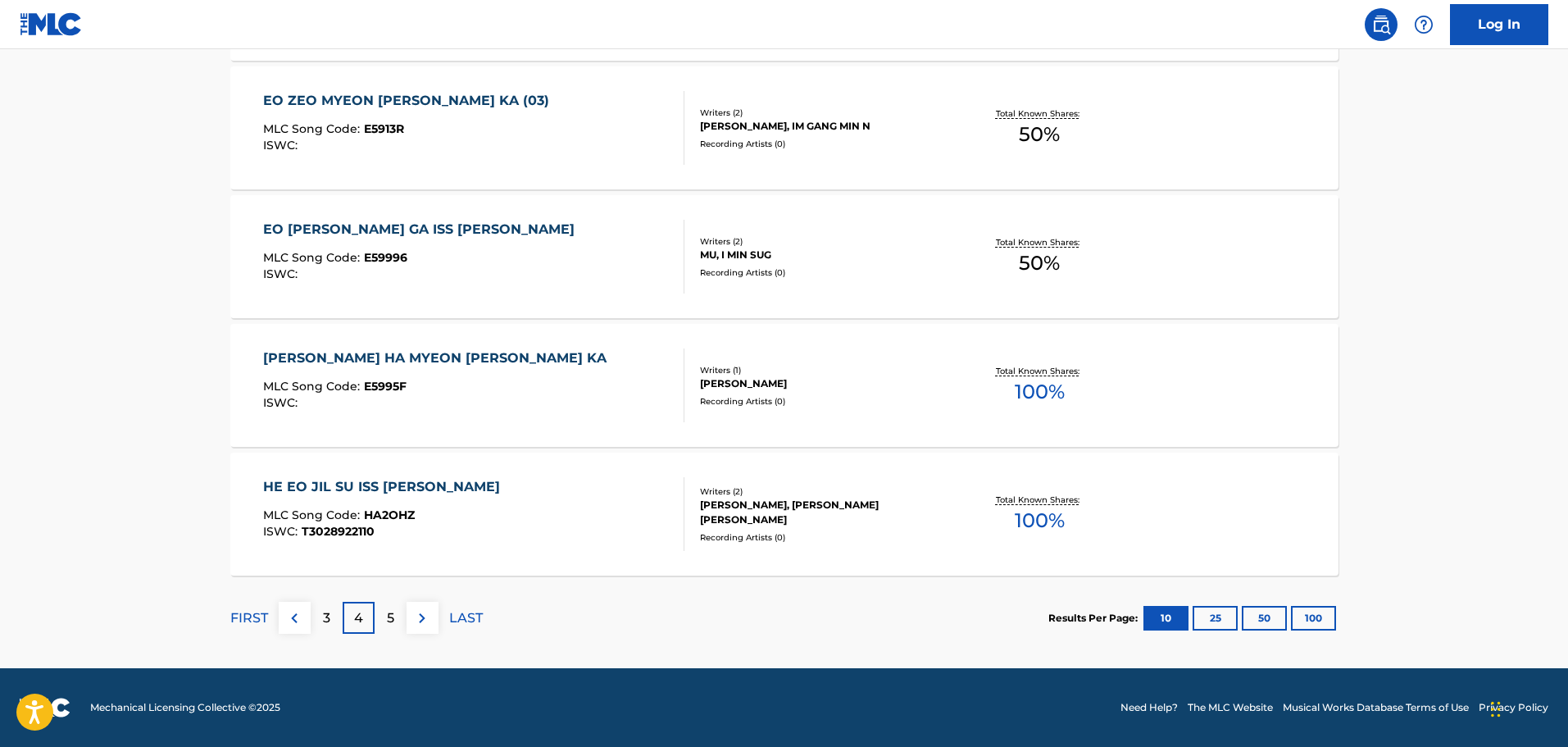
click at [244, 614] on p "FIRST" at bounding box center [249, 618] width 37 height 20
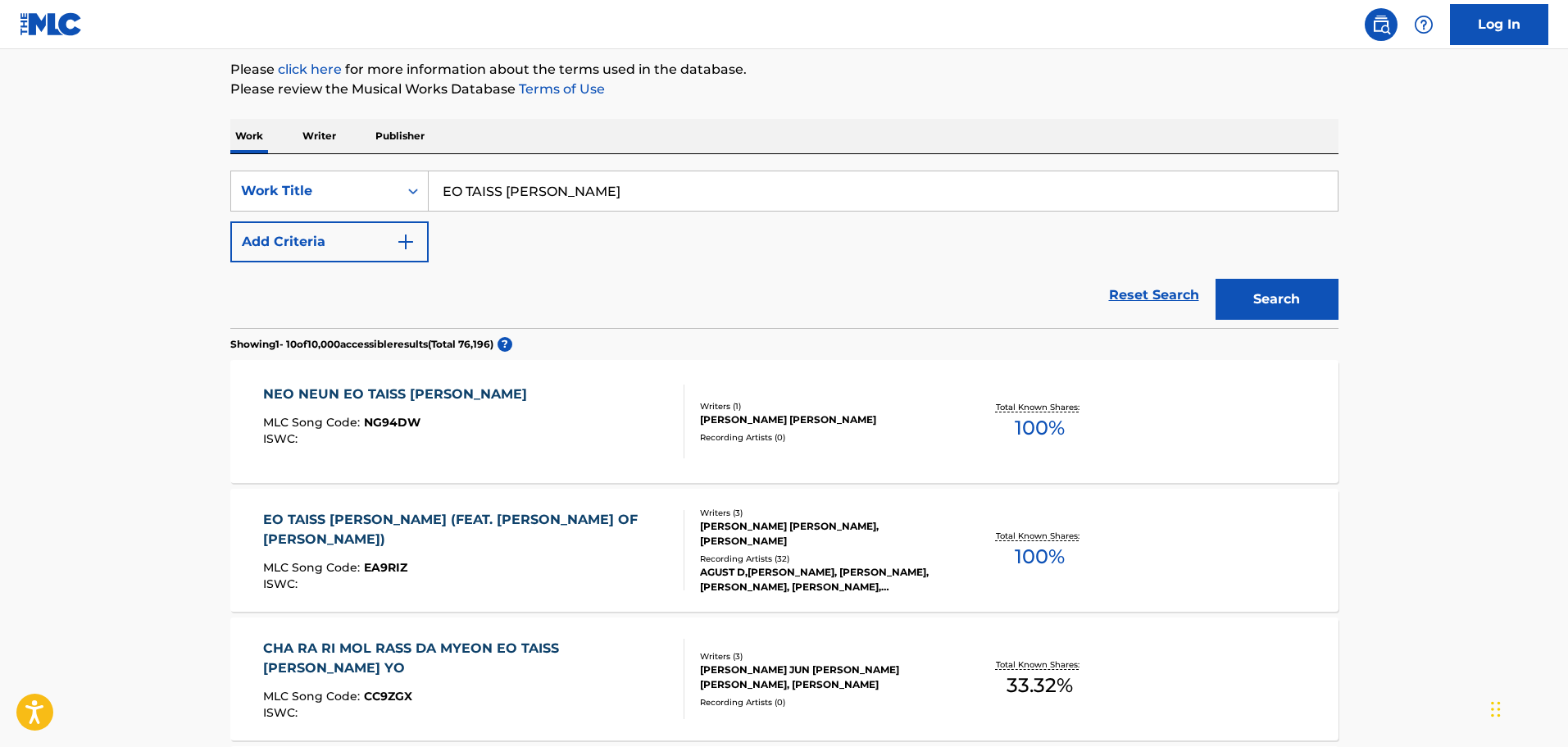
scroll to position [410, 0]
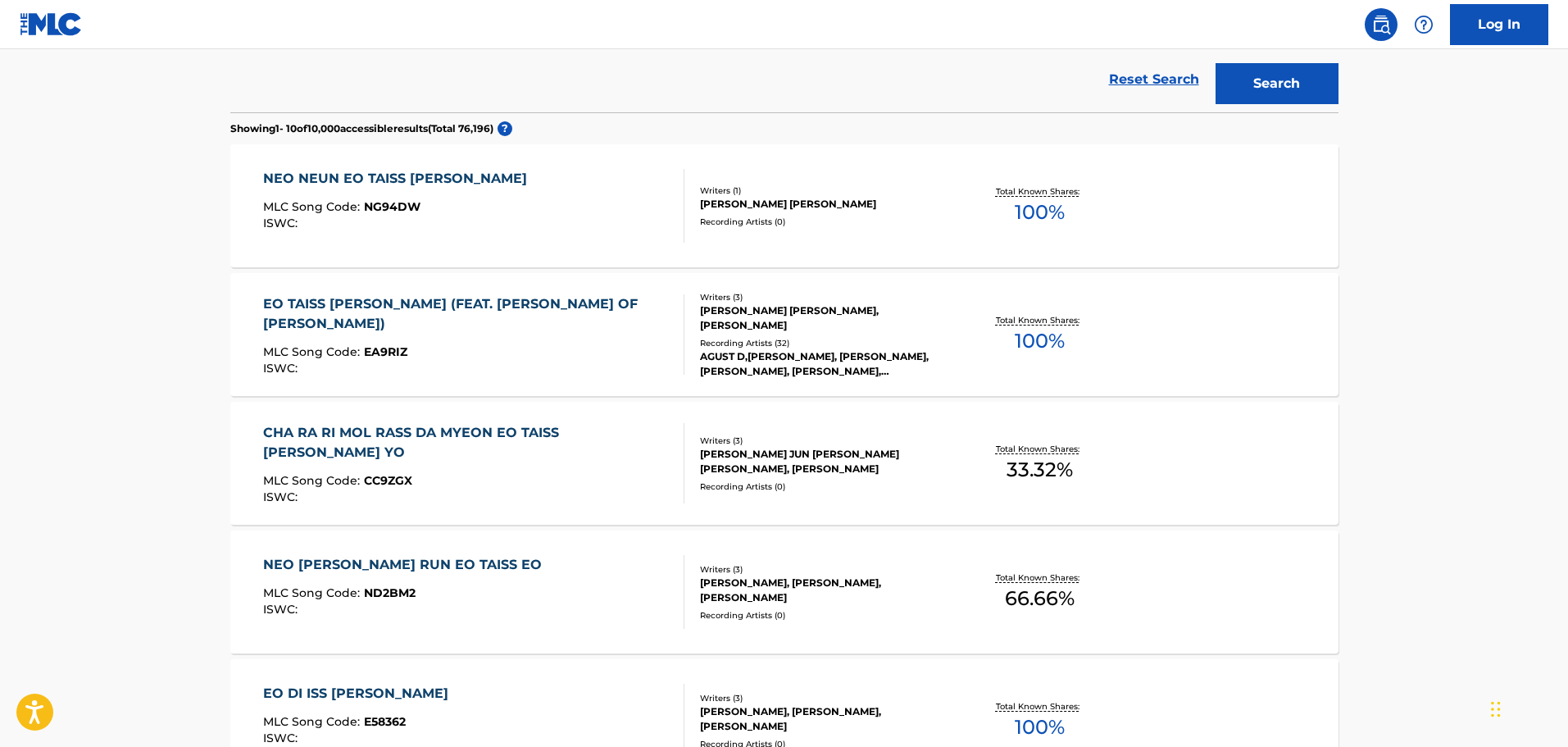
click at [581, 300] on div "EO TAISS [PERSON_NAME] (FEAT. [PERSON_NAME] OF [PERSON_NAME])" at bounding box center [467, 314] width 408 height 39
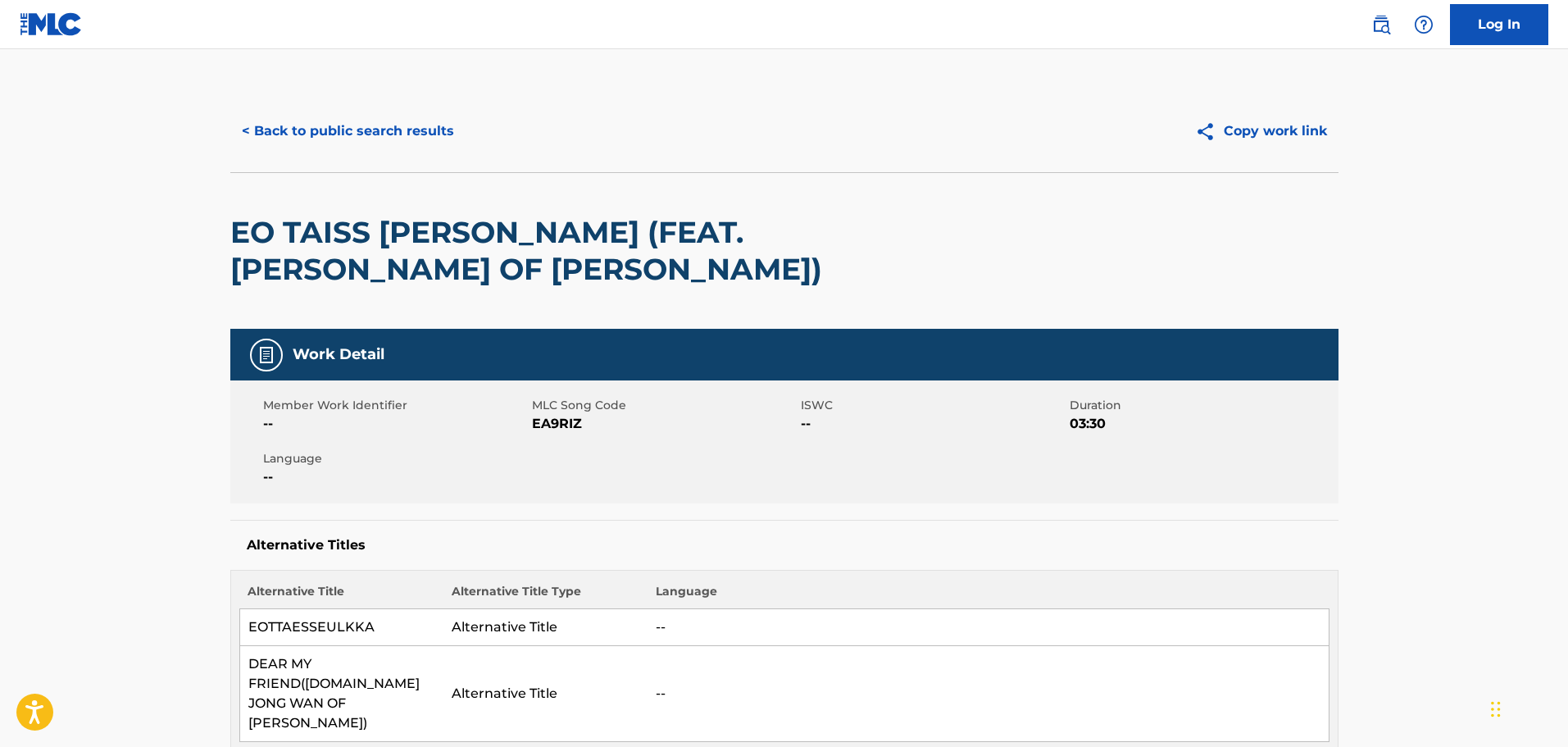
click at [833, 455] on div "Member Work Identifier -- MLC Song Code EA9RIZ ISWC -- Duration 03:30 Language …" at bounding box center [784, 442] width 1108 height 123
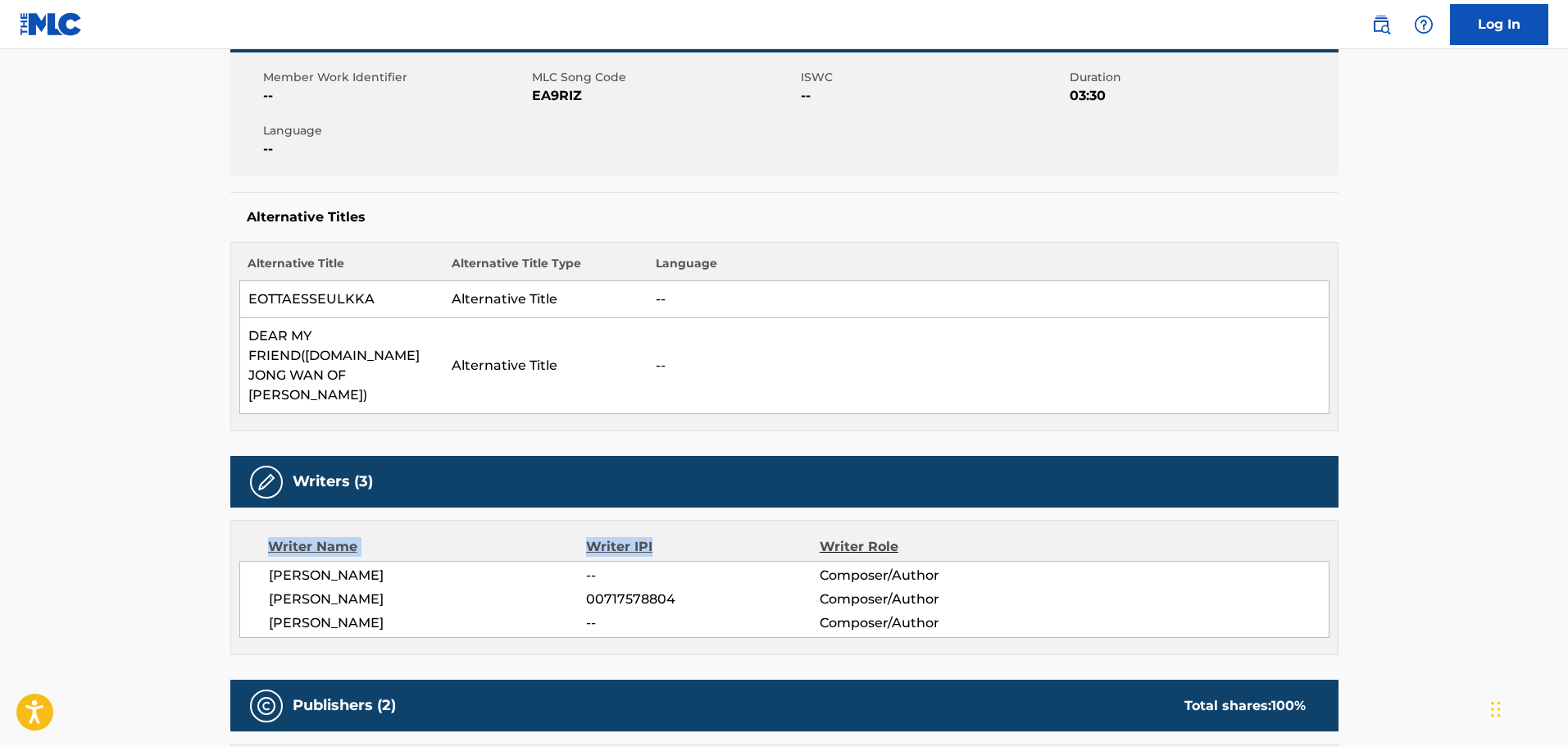
drag, startPoint x: 656, startPoint y: 435, endPoint x: 794, endPoint y: 538, distance: 172.2
click at [773, 527] on div "Writers (3) Writer Name Writer IPI Writer Role [PERSON_NAME] -- Composer/Author…" at bounding box center [784, 555] width 1108 height 199
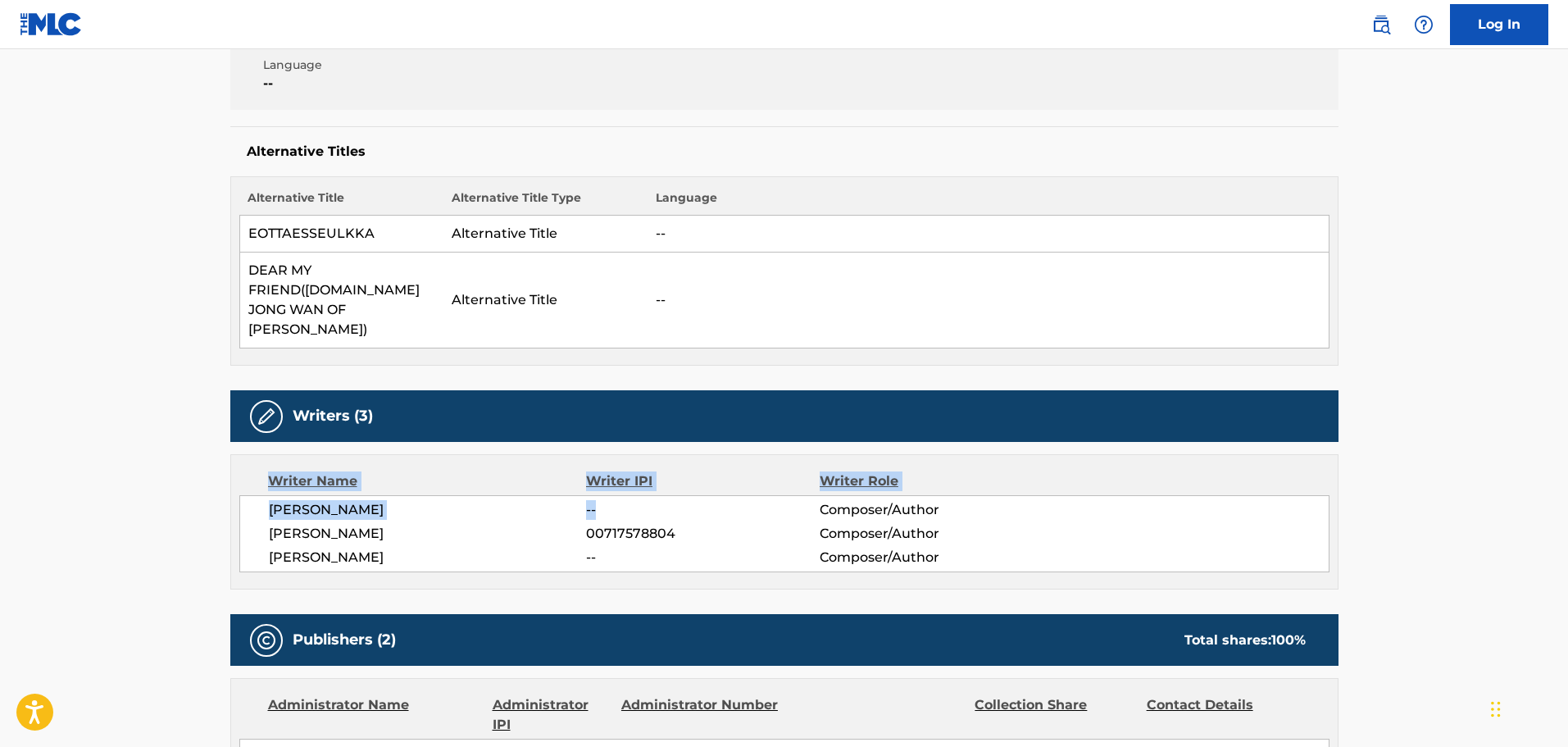
click at [693, 548] on span "--" at bounding box center [702, 557] width 233 height 20
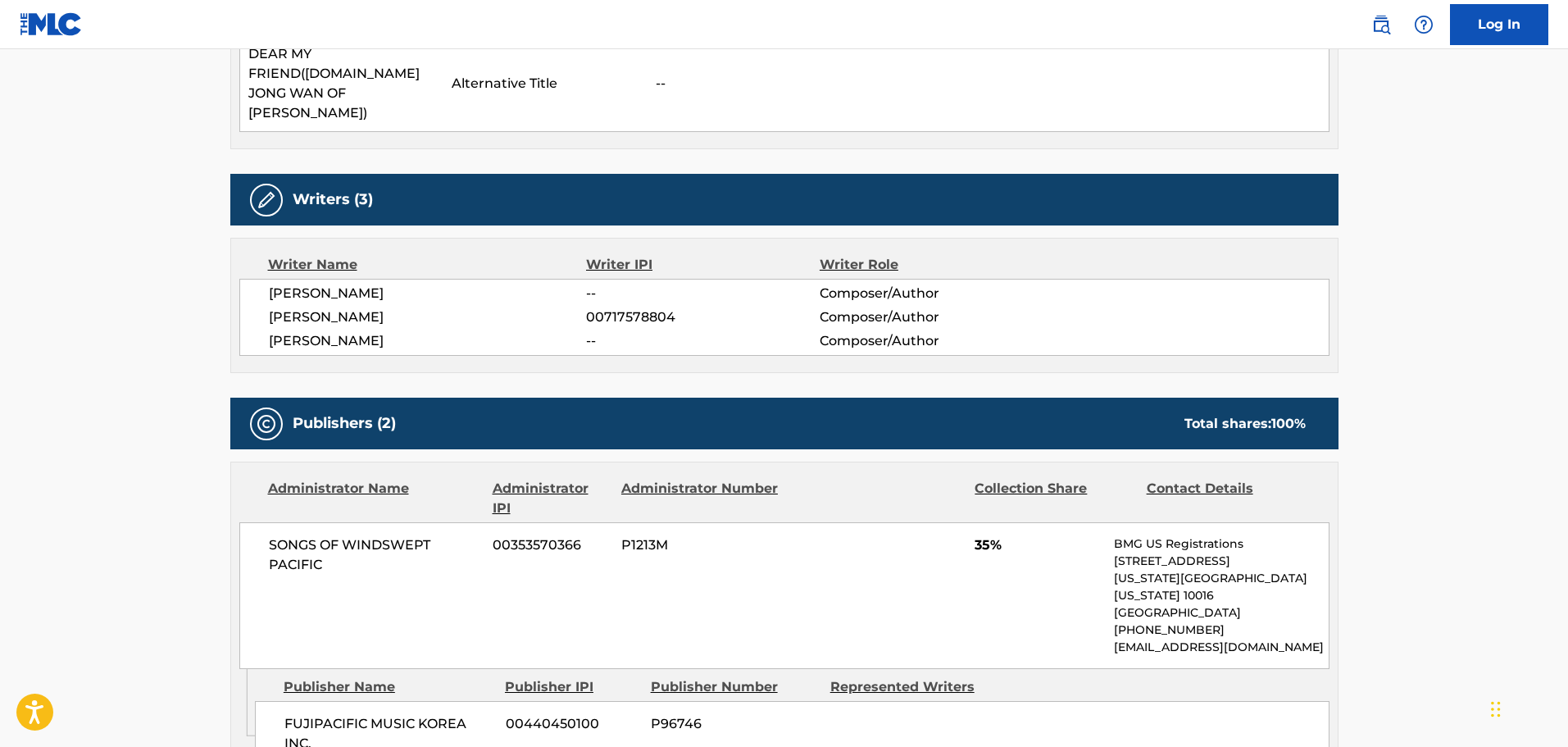
scroll to position [804, 0]
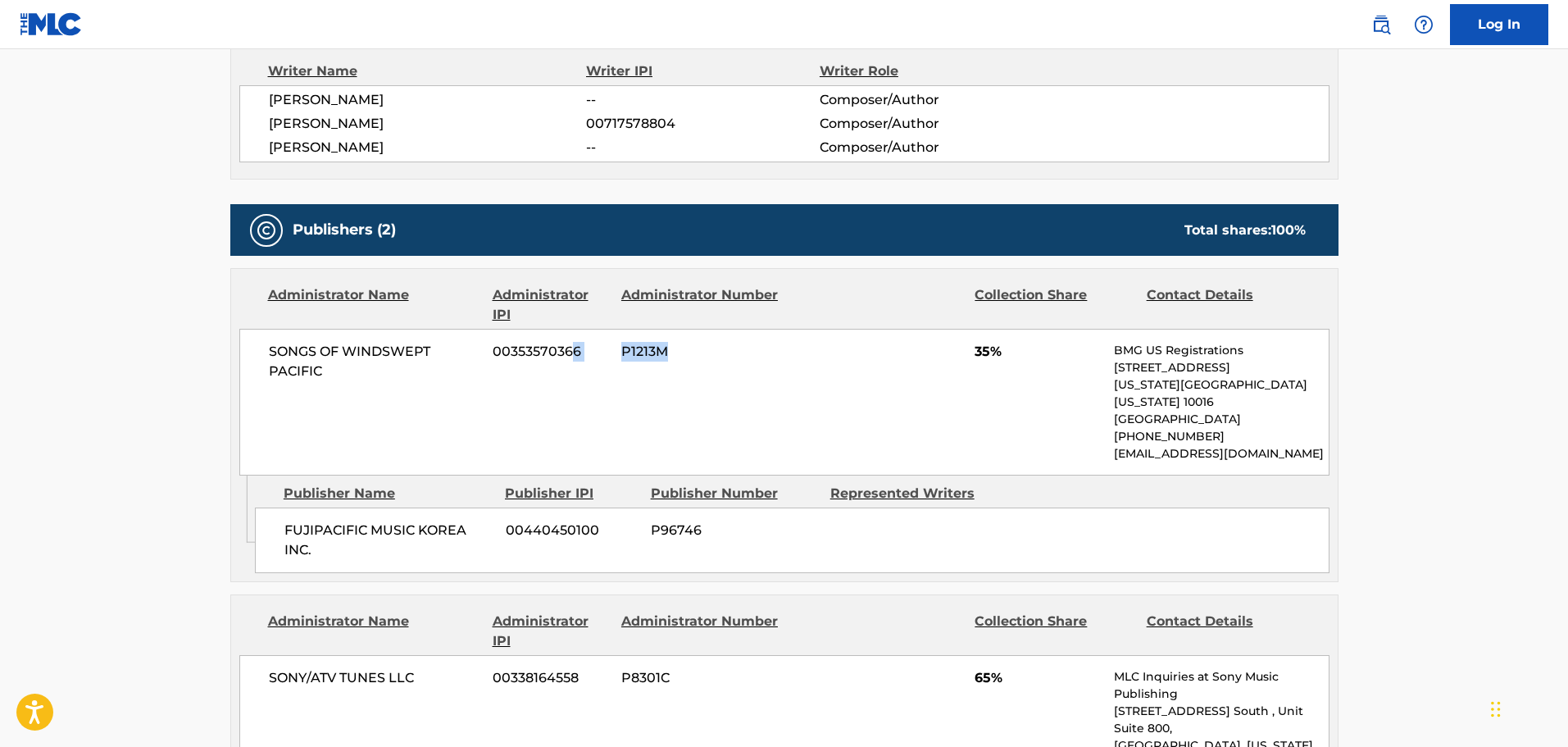
drag, startPoint x: 650, startPoint y: 380, endPoint x: 913, endPoint y: 404, distance: 264.1
click at [903, 403] on div "SONGS OF WINDSWEPT PACIFIC 00353570366 P1213M 35% BMG US Registrations [STREET_…" at bounding box center [784, 402] width 1091 height 147
click at [913, 404] on div "SONGS OF WINDSWEPT PACIFIC 00353570366 P1213M 35% BMG US Registrations [STREET_…" at bounding box center [784, 402] width 1091 height 147
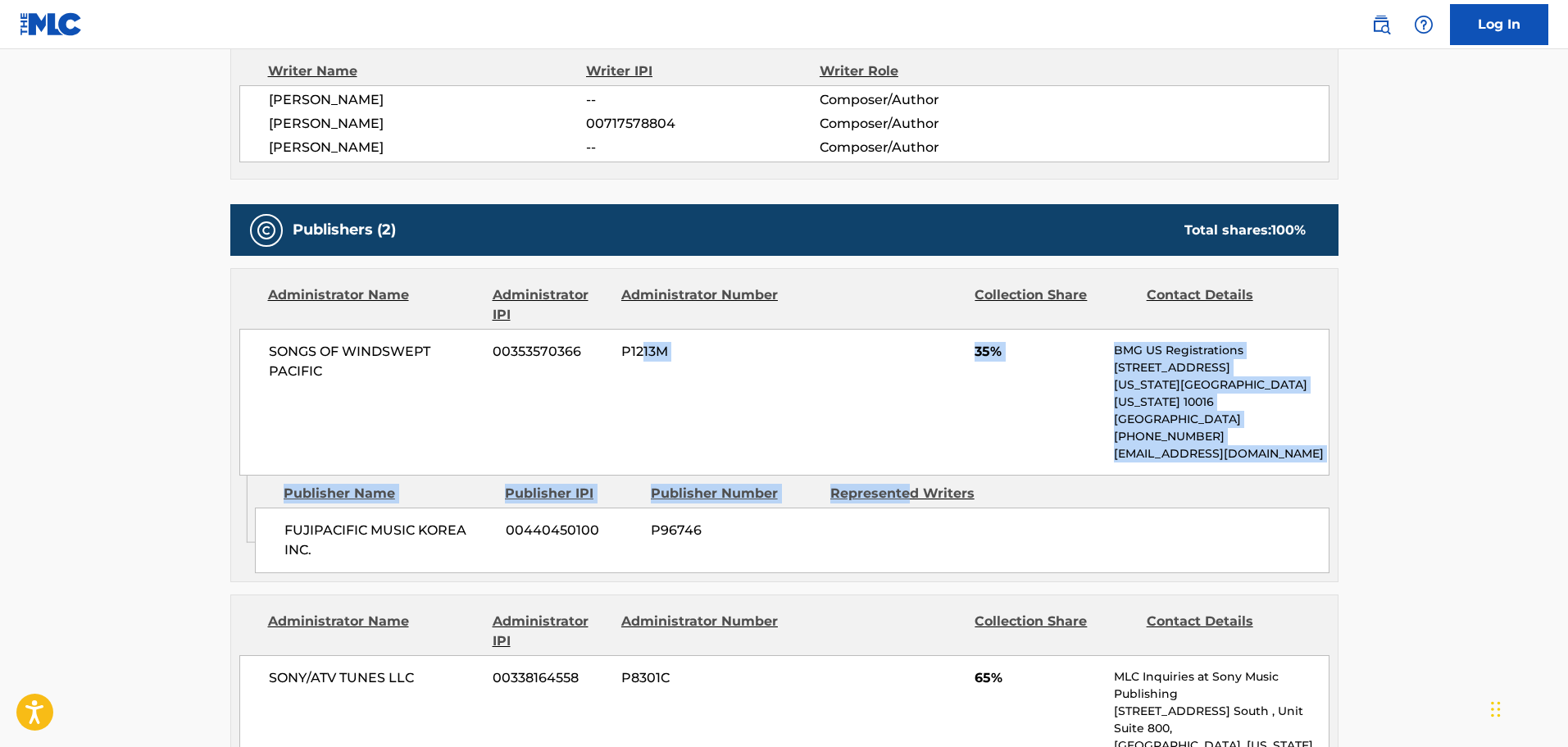
drag, startPoint x: 631, startPoint y: 359, endPoint x: 1033, endPoint y: 412, distance: 405.5
click at [940, 425] on div "Administrator Name Administrator IPI Administrator Number Collection Share Cont…" at bounding box center [784, 424] width 1108 height 314
click at [1214, 411] on p "[GEOGRAPHIC_DATA]" at bounding box center [1221, 420] width 214 height 17
click at [1168, 377] on p "[US_STATE][GEOGRAPHIC_DATA][US_STATE] 10016" at bounding box center [1221, 394] width 214 height 35
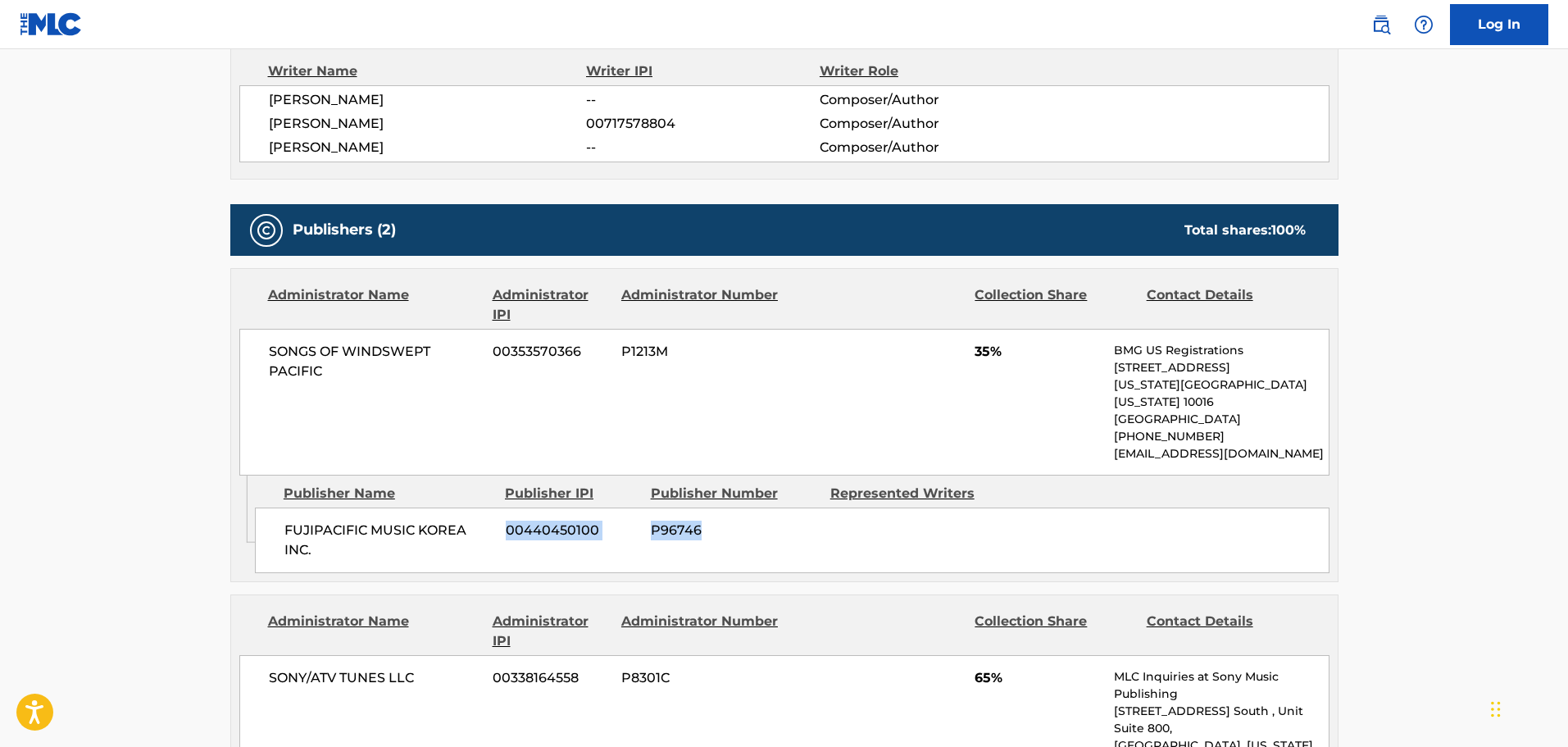
drag, startPoint x: 801, startPoint y: 480, endPoint x: 920, endPoint y: 484, distance: 119.1
click at [912, 508] on div "FUJIPACIFIC MUSIC KOREA INC. 00440450100 P96746" at bounding box center [792, 540] width 1075 height 65
click at [920, 508] on div "FUJIPACIFIC MUSIC KOREA INC. 00440450100 P96746" at bounding box center [792, 540] width 1075 height 65
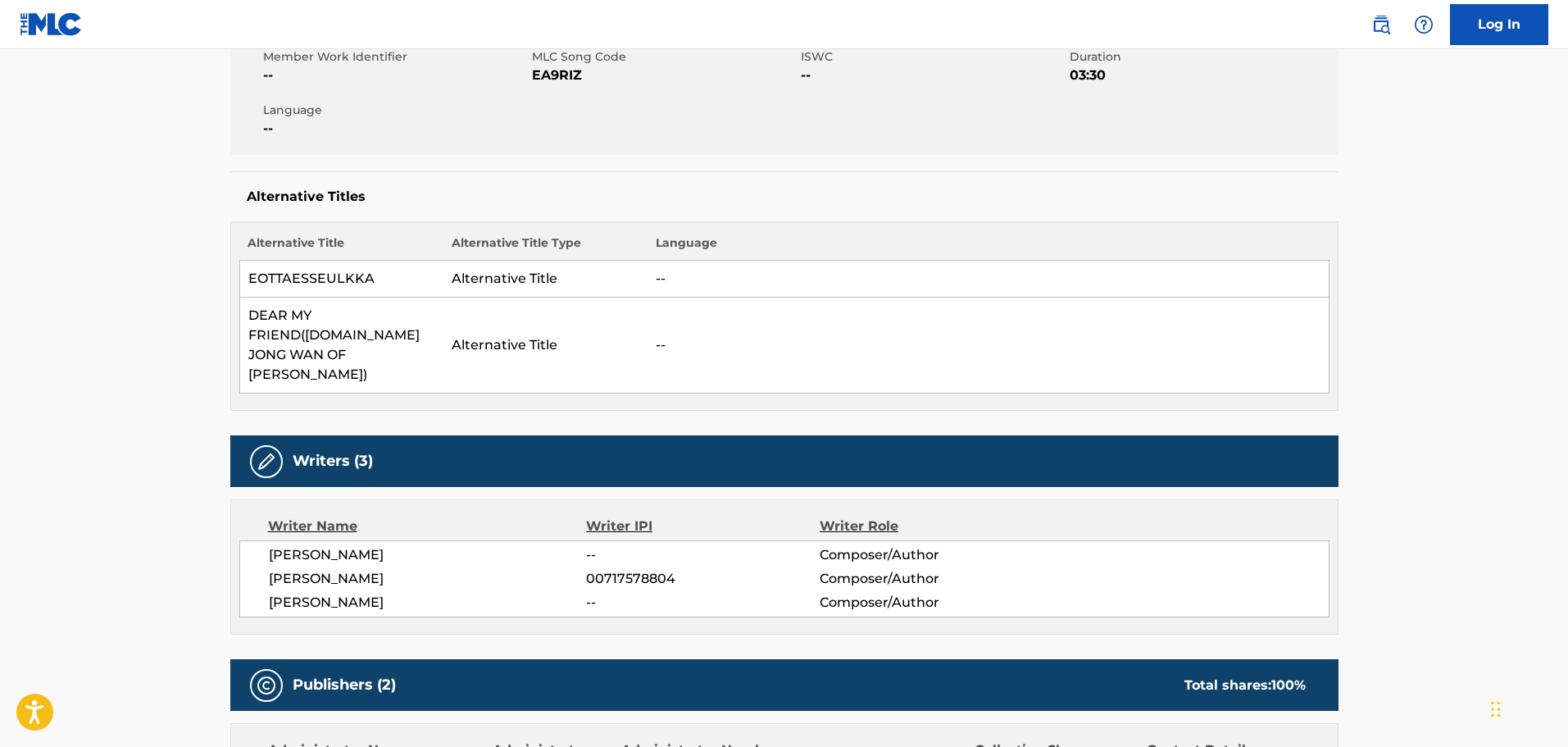
scroll to position [230, 0]
